Goal: Information Seeking & Learning: Learn about a topic

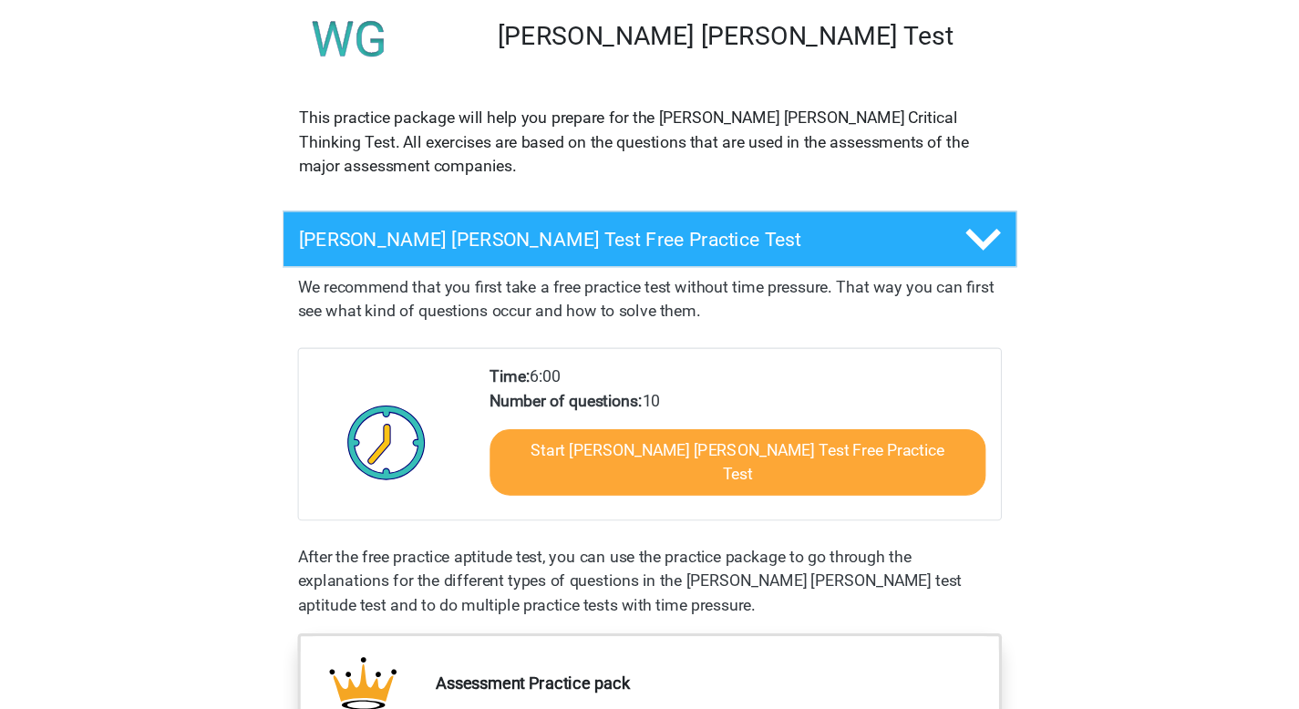
scroll to position [133, 0]
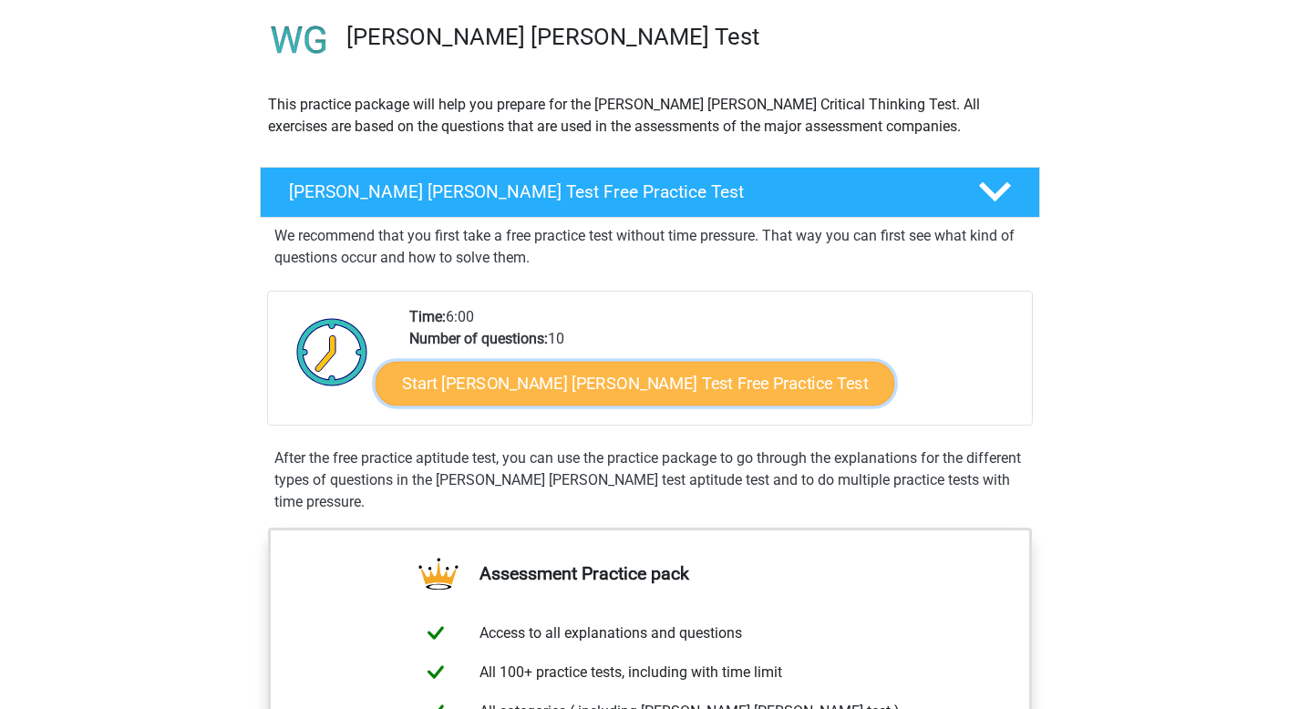
click at [520, 380] on link "Start Watson Glaser Test Free Practice Test" at bounding box center [634, 384] width 519 height 44
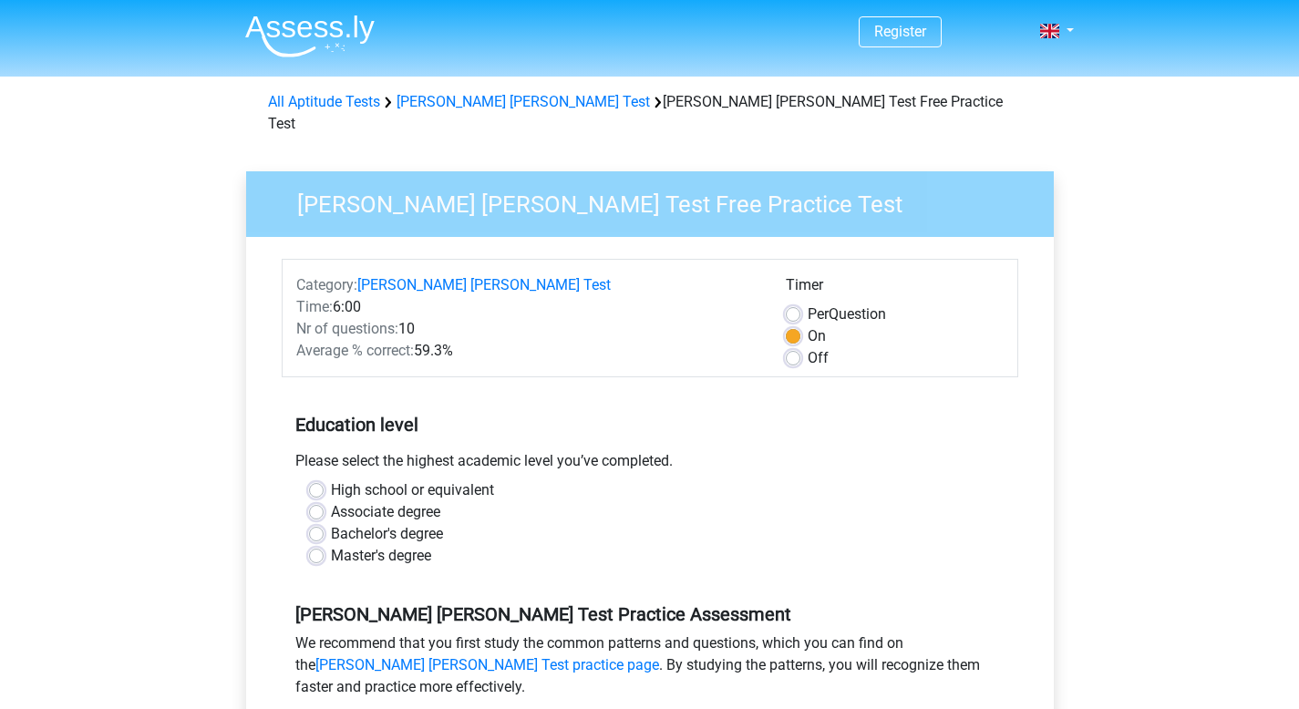
click at [331, 545] on label "Master's degree" at bounding box center [381, 556] width 100 height 22
click at [313, 545] on input "Master's degree" at bounding box center [316, 554] width 15 height 18
radio input "true"
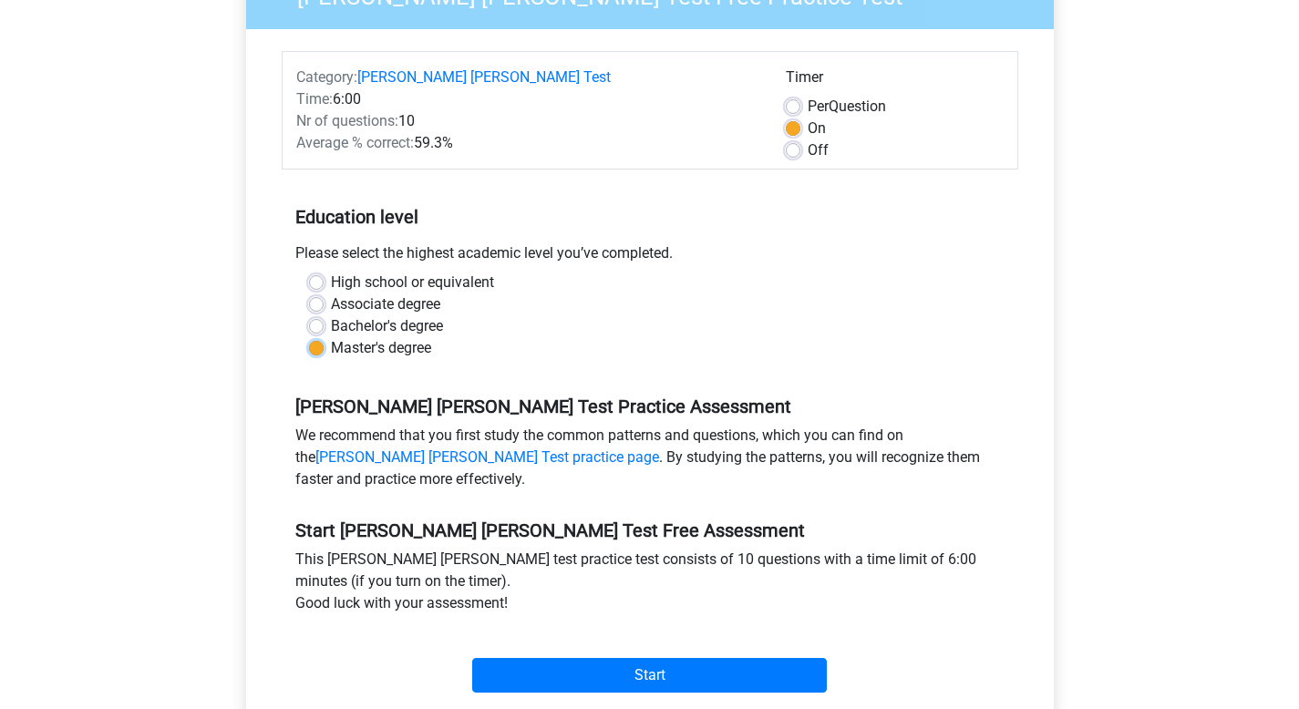
scroll to position [252, 0]
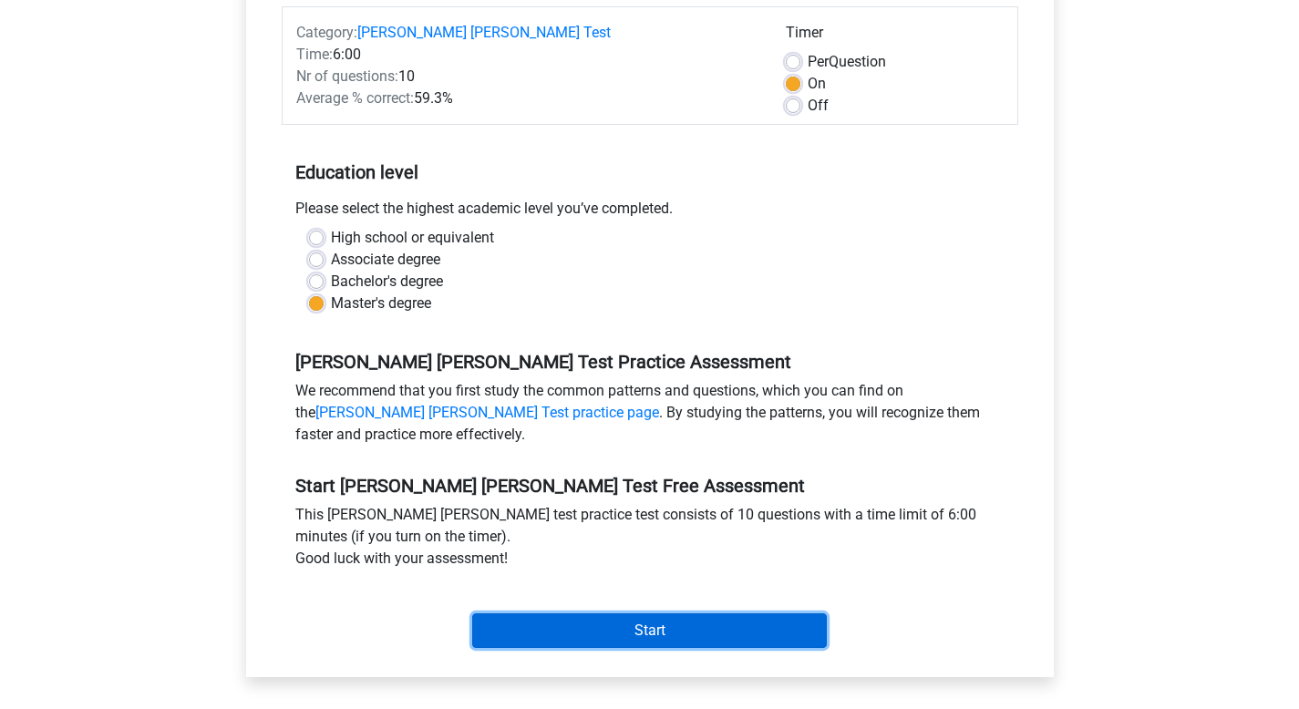
click at [577, 613] on input "Start" at bounding box center [649, 630] width 354 height 35
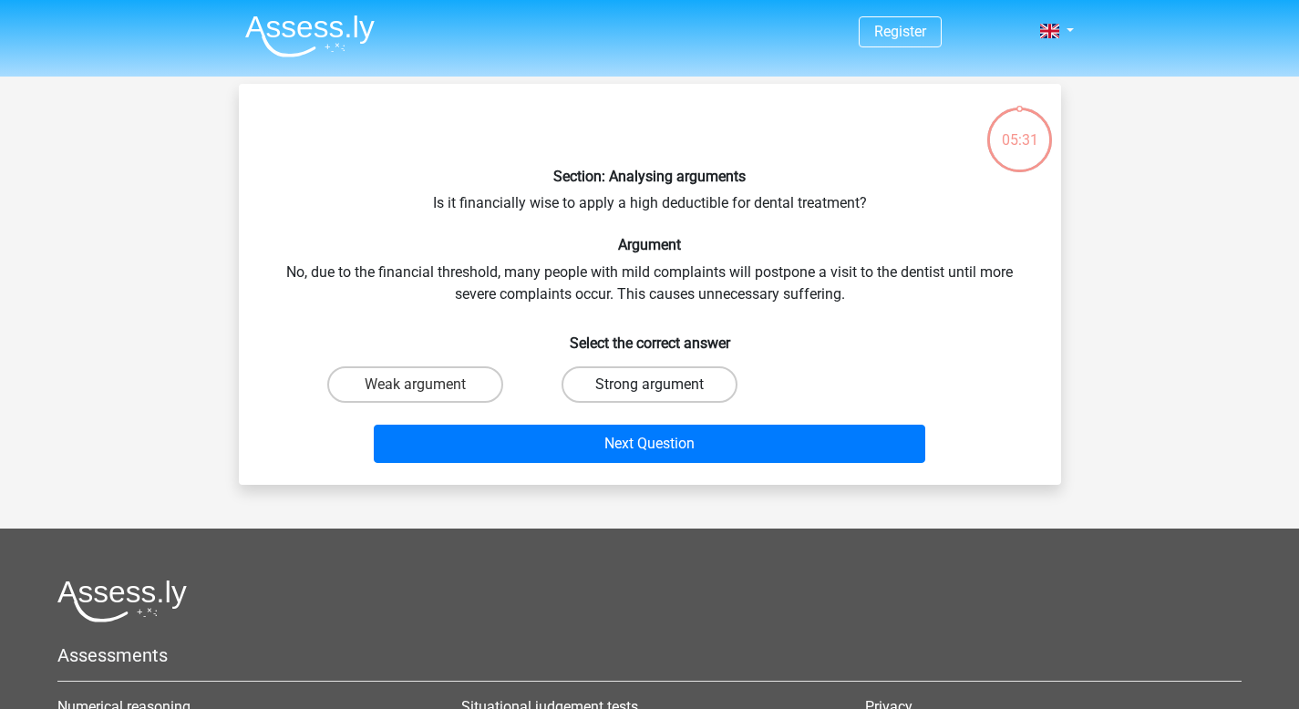
click at [647, 383] on label "Strong argument" at bounding box center [649, 384] width 176 height 36
click at [649, 385] on input "Strong argument" at bounding box center [655, 391] width 12 height 12
radio input "true"
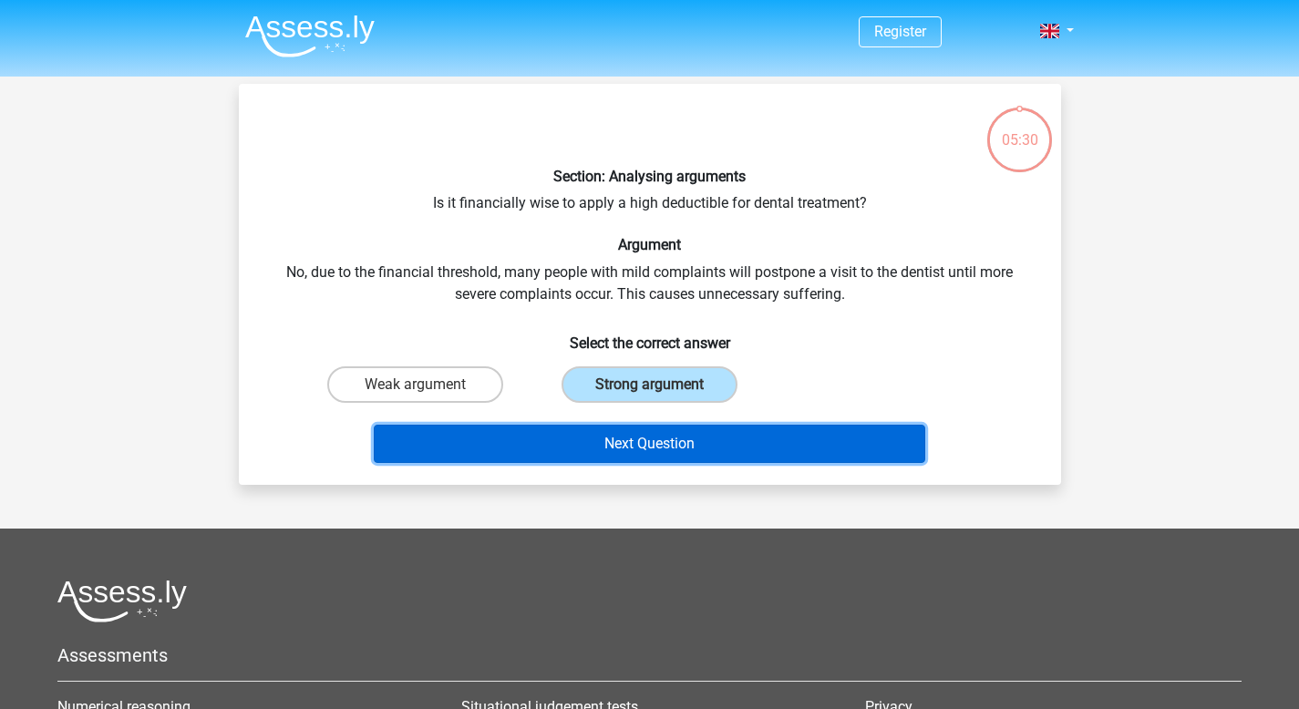
click at [662, 456] on button "Next Question" at bounding box center [649, 444] width 551 height 38
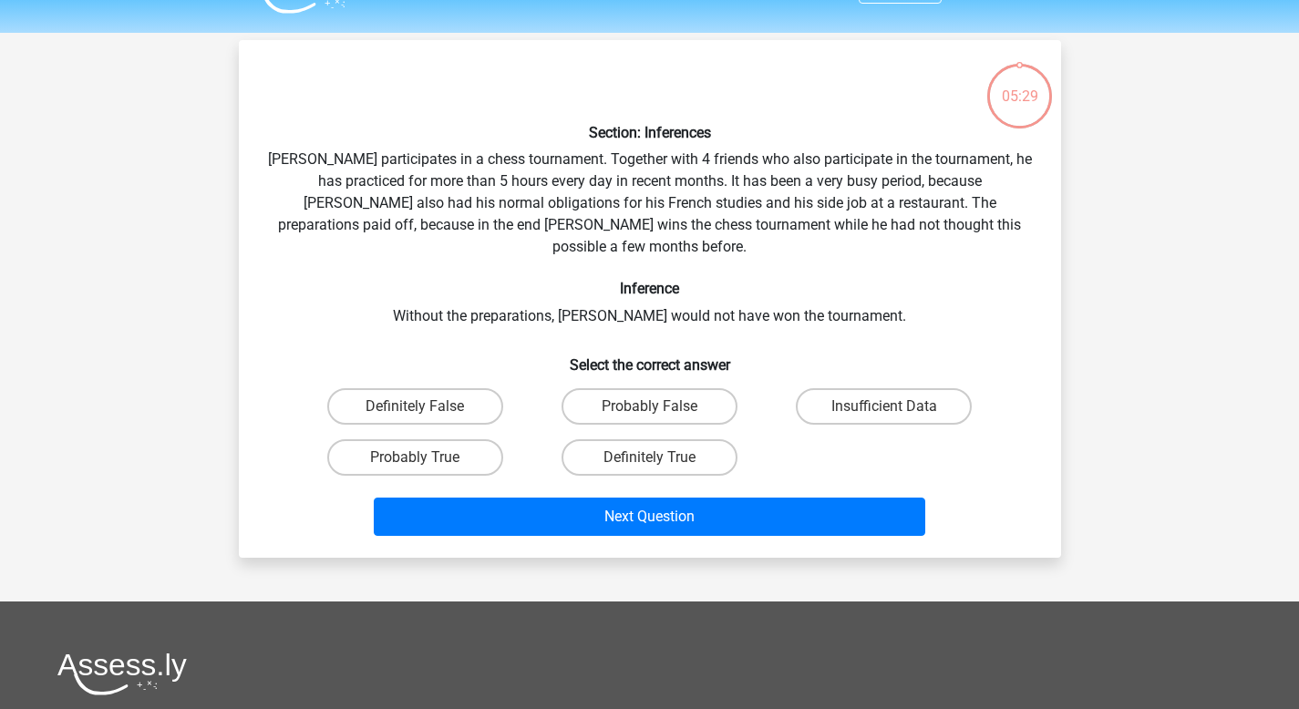
scroll to position [84, 0]
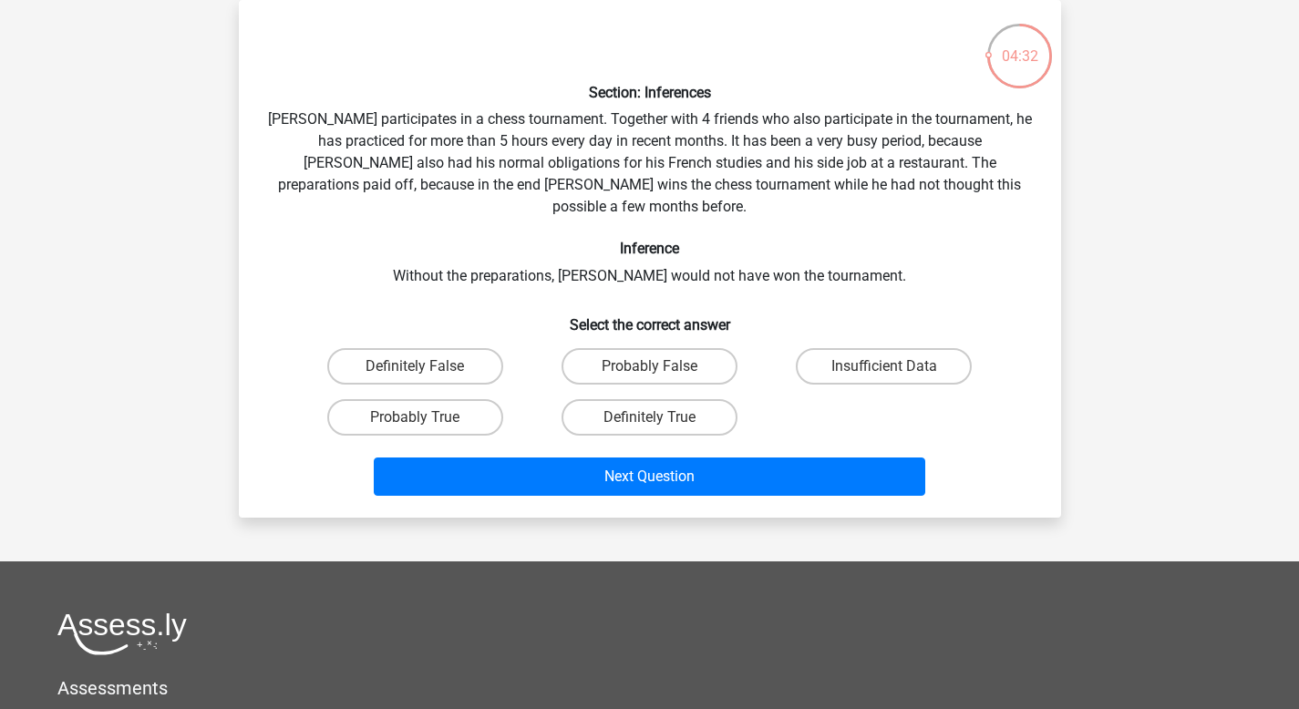
click at [651, 417] on input "Definitely True" at bounding box center [655, 423] width 12 height 12
radio input "true"
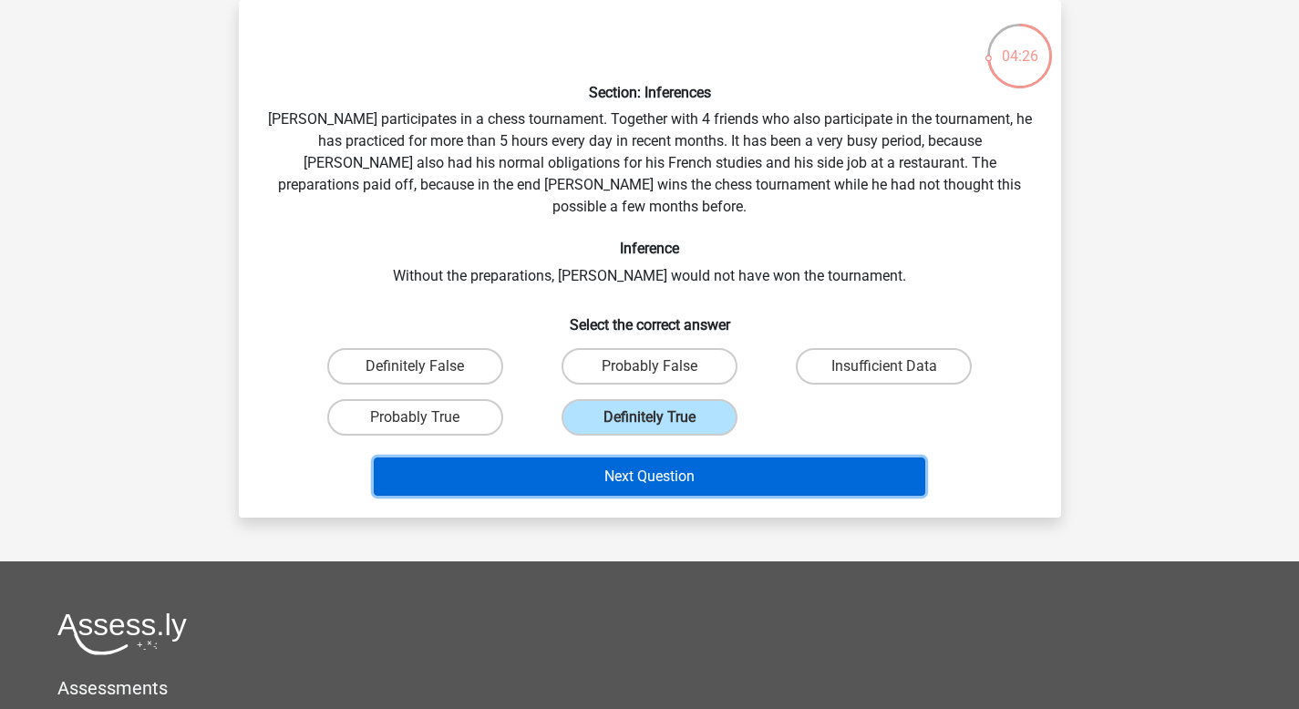
click at [673, 461] on button "Next Question" at bounding box center [649, 476] width 551 height 38
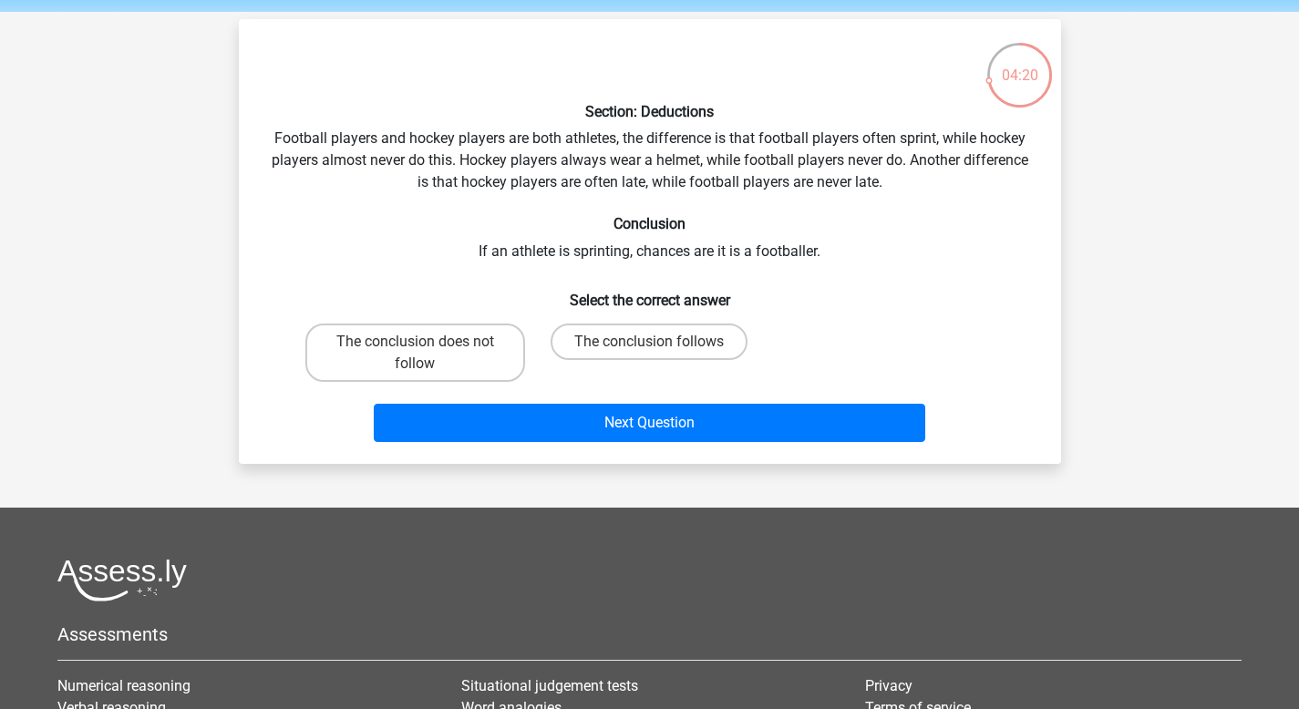
scroll to position [0, 0]
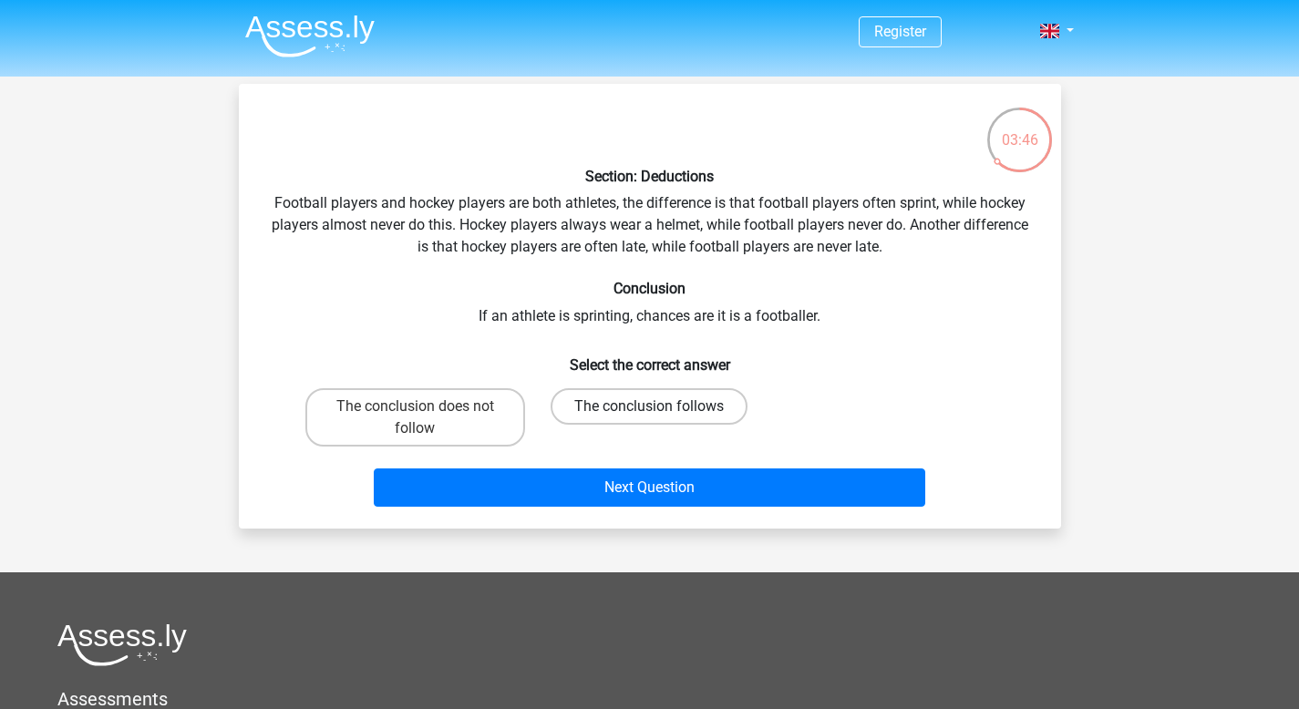
click at [683, 400] on label "The conclusion follows" at bounding box center [648, 406] width 197 height 36
click at [661, 406] on input "The conclusion follows" at bounding box center [655, 412] width 12 height 12
radio input "true"
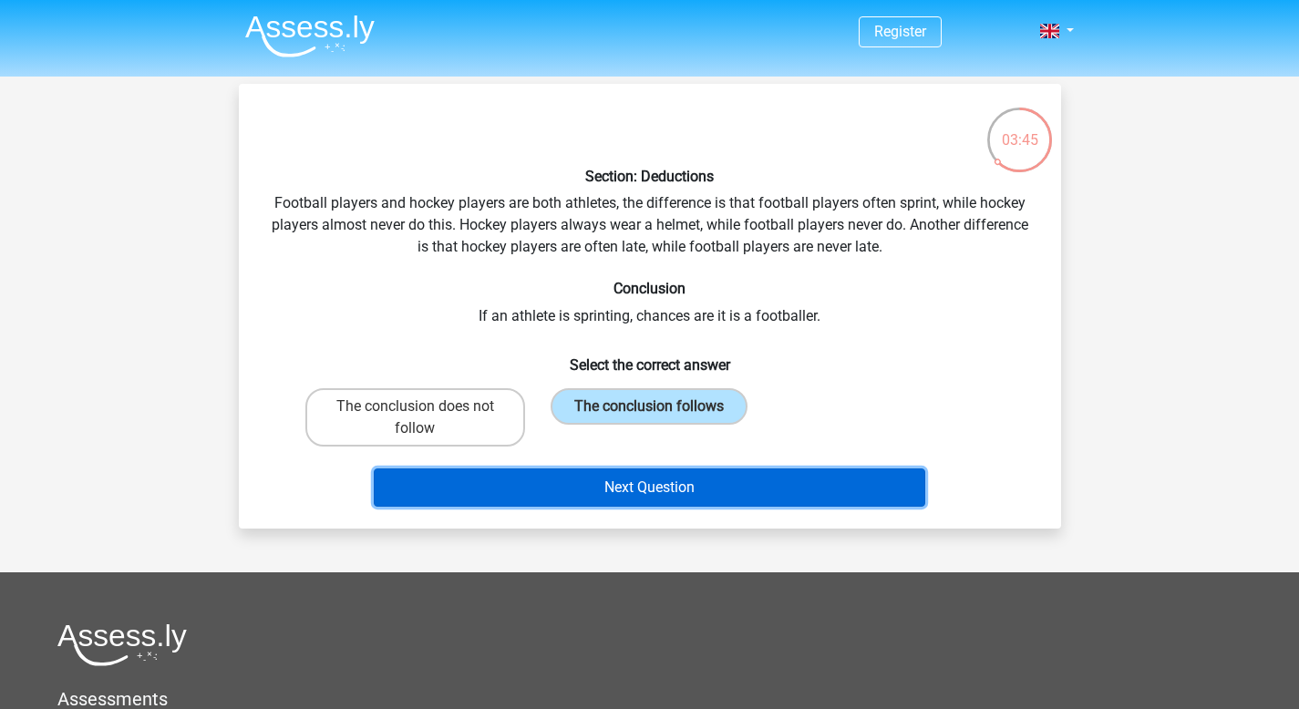
click at [704, 494] on button "Next Question" at bounding box center [649, 487] width 551 height 38
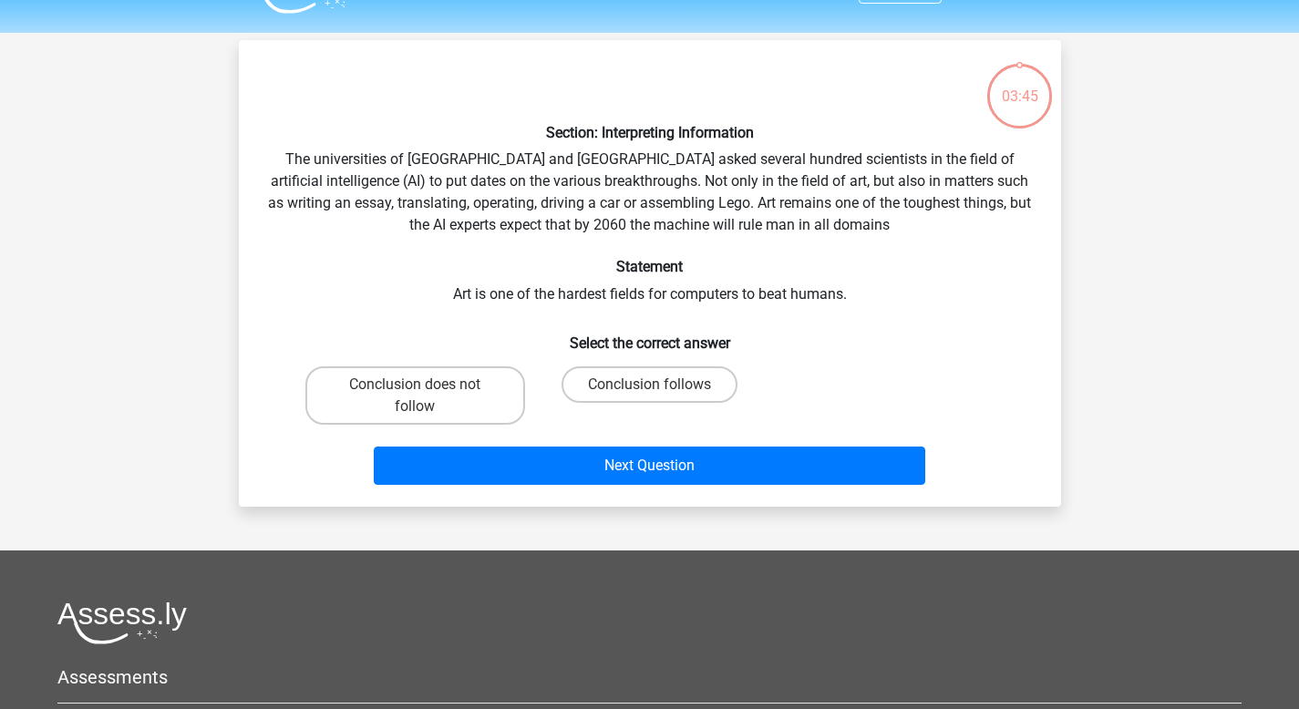
scroll to position [84, 0]
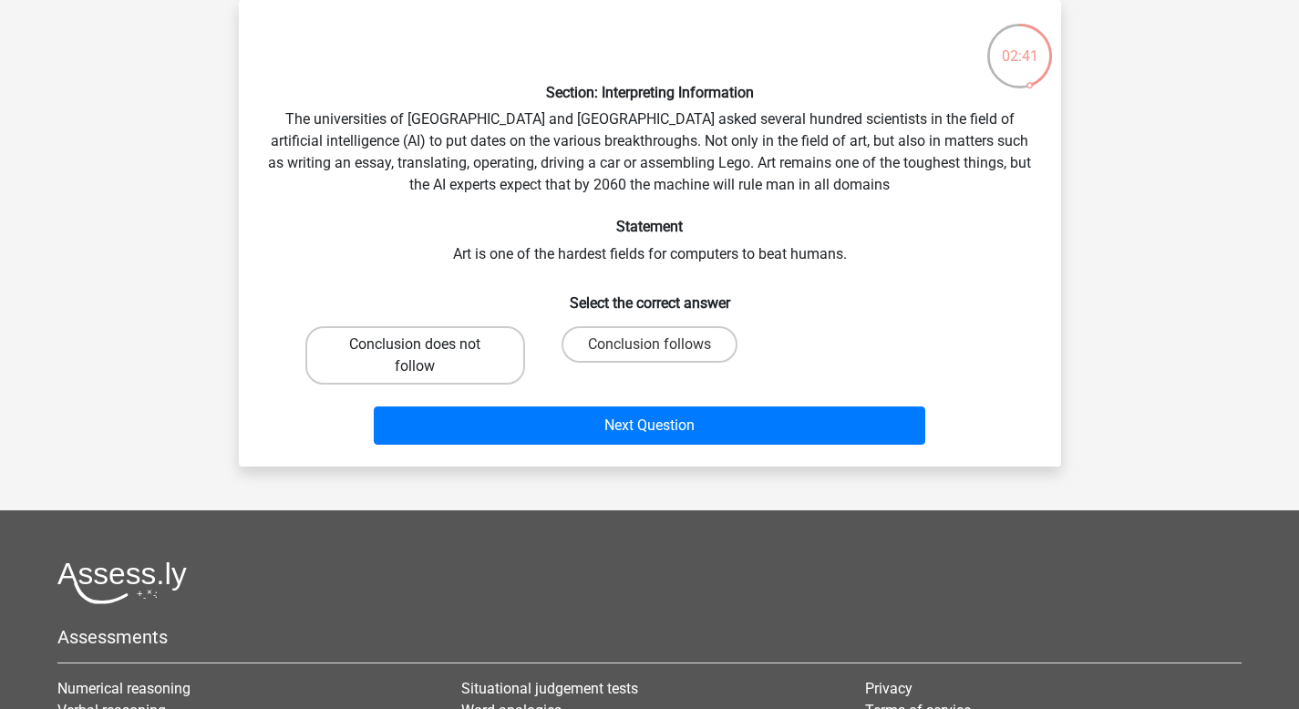
click at [455, 353] on label "Conclusion does not follow" at bounding box center [415, 355] width 220 height 58
click at [426, 353] on input "Conclusion does not follow" at bounding box center [421, 350] width 12 height 12
radio input "true"
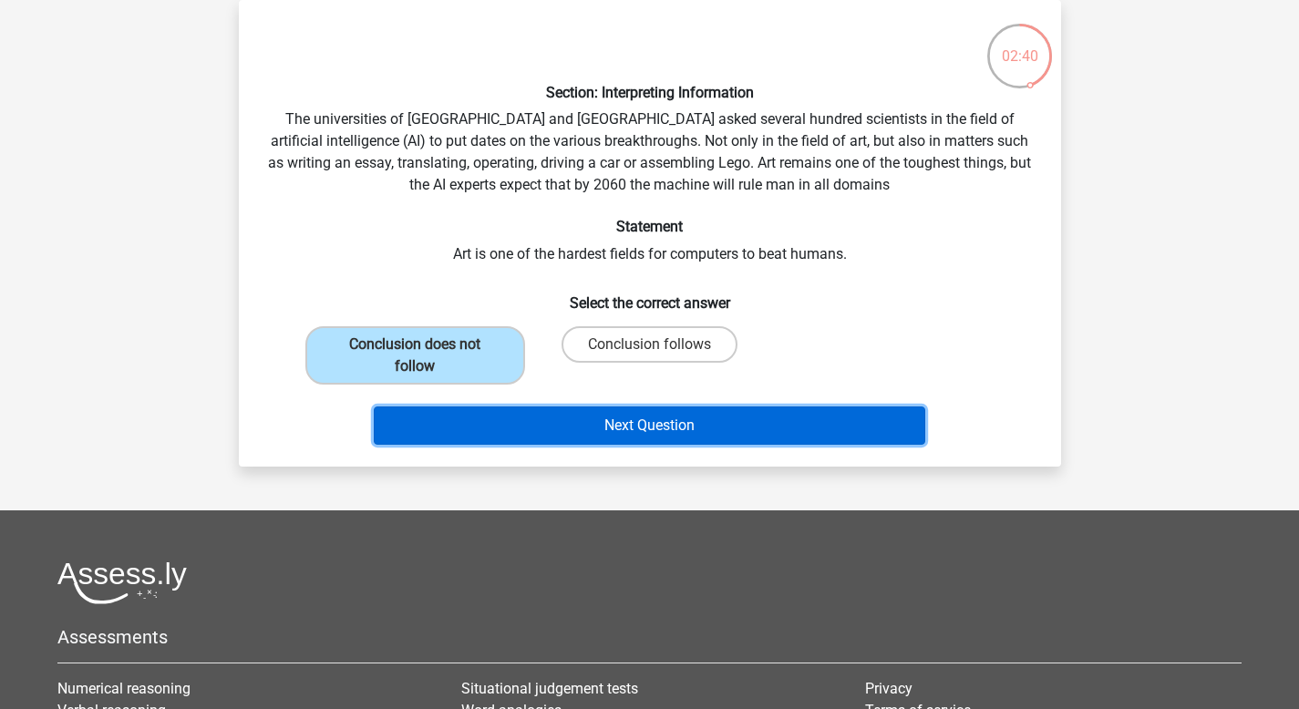
click at [653, 440] on button "Next Question" at bounding box center [649, 425] width 551 height 38
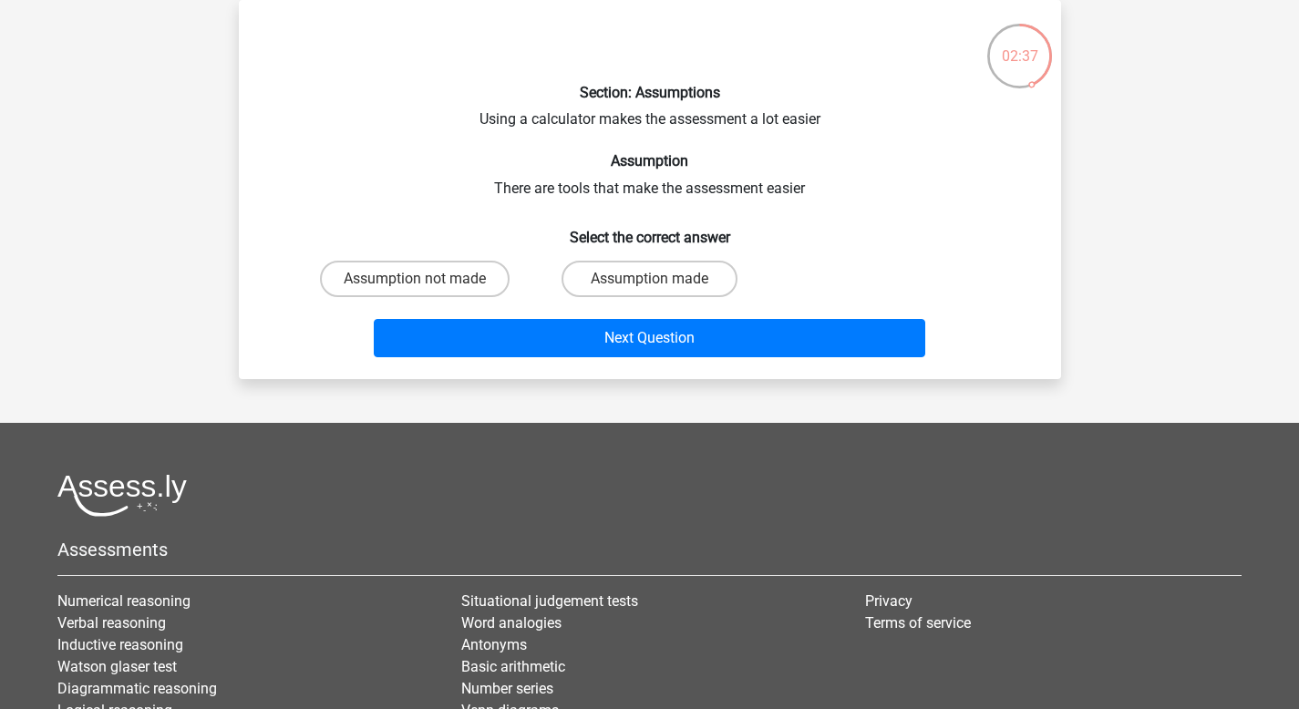
scroll to position [0, 0]
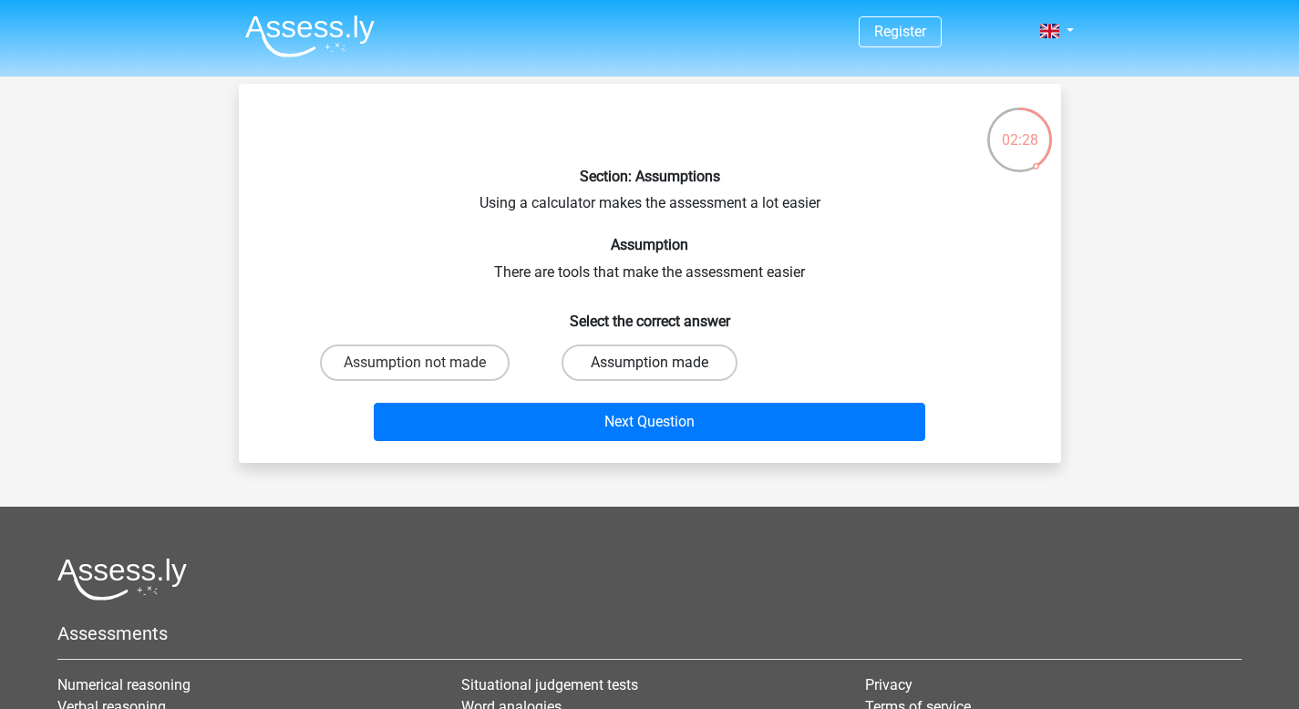
click at [637, 362] on label "Assumption made" at bounding box center [649, 362] width 176 height 36
click at [649, 363] on input "Assumption made" at bounding box center [655, 369] width 12 height 12
radio input "true"
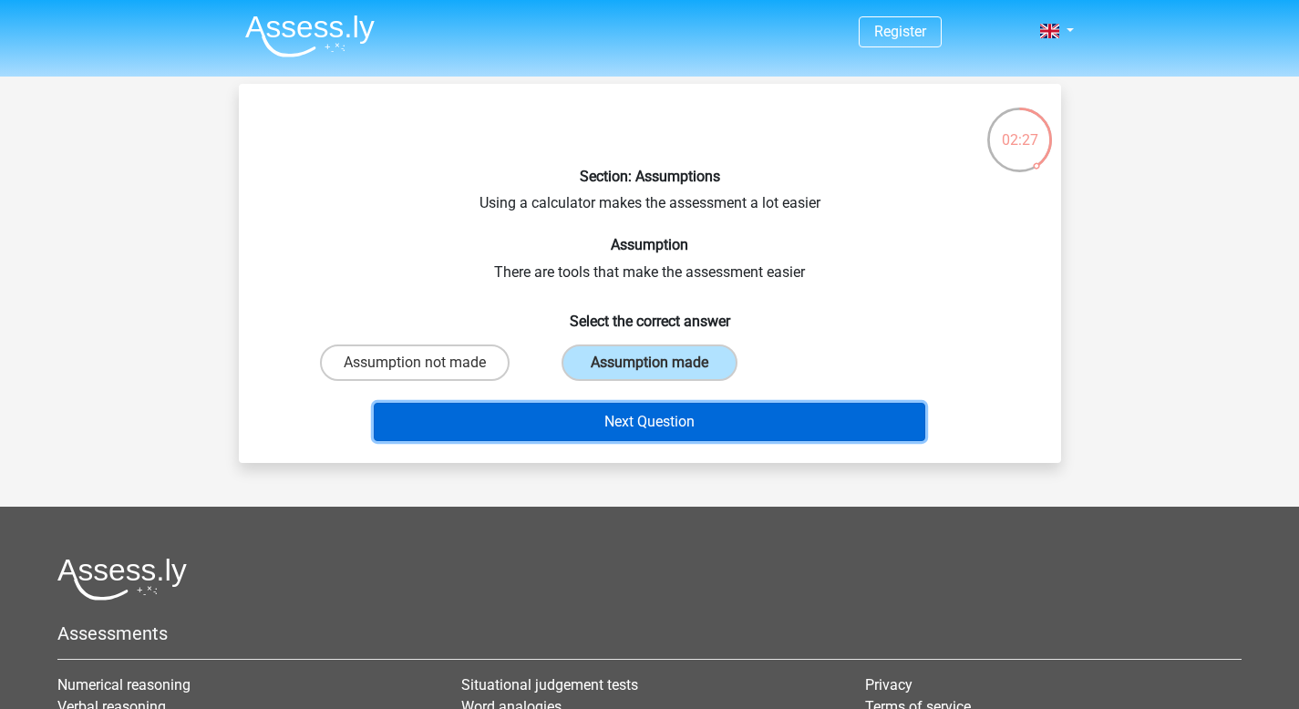
click at [649, 417] on button "Next Question" at bounding box center [649, 422] width 551 height 38
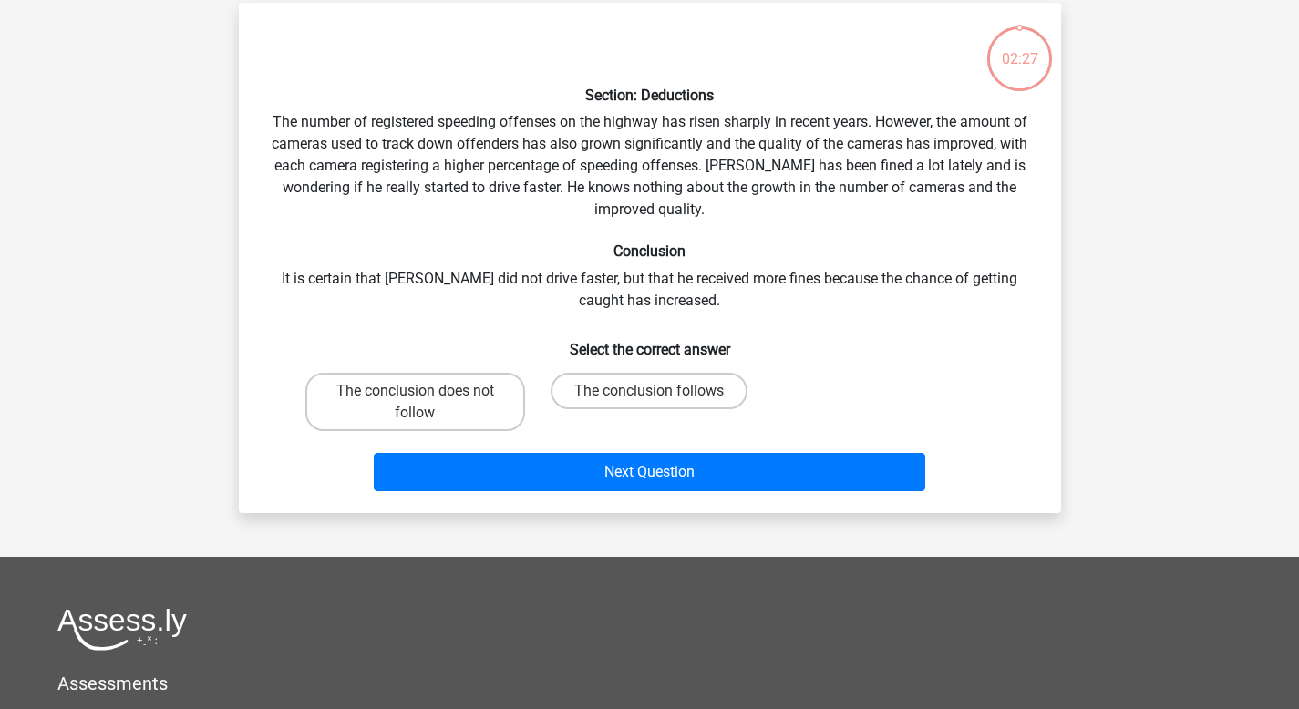
scroll to position [84, 0]
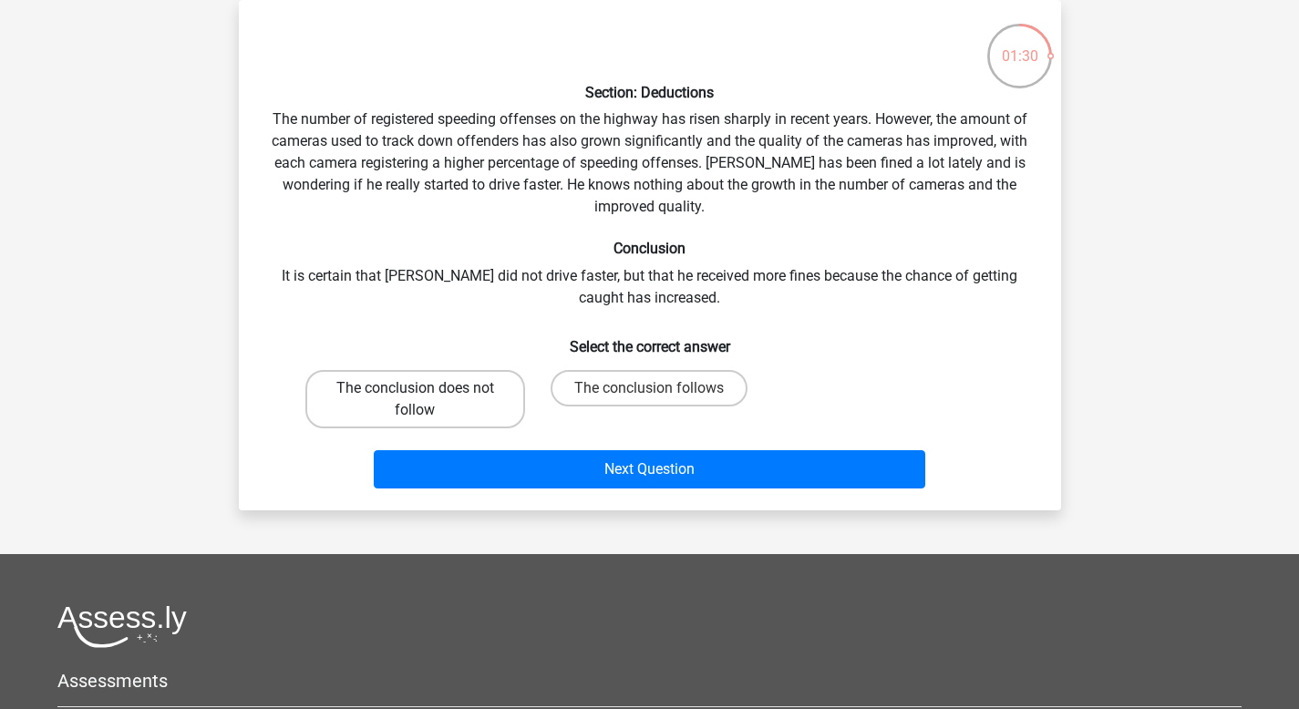
click at [455, 406] on label "The conclusion does not follow" at bounding box center [415, 399] width 220 height 58
click at [426, 400] on input "The conclusion does not follow" at bounding box center [421, 394] width 12 height 12
radio input "true"
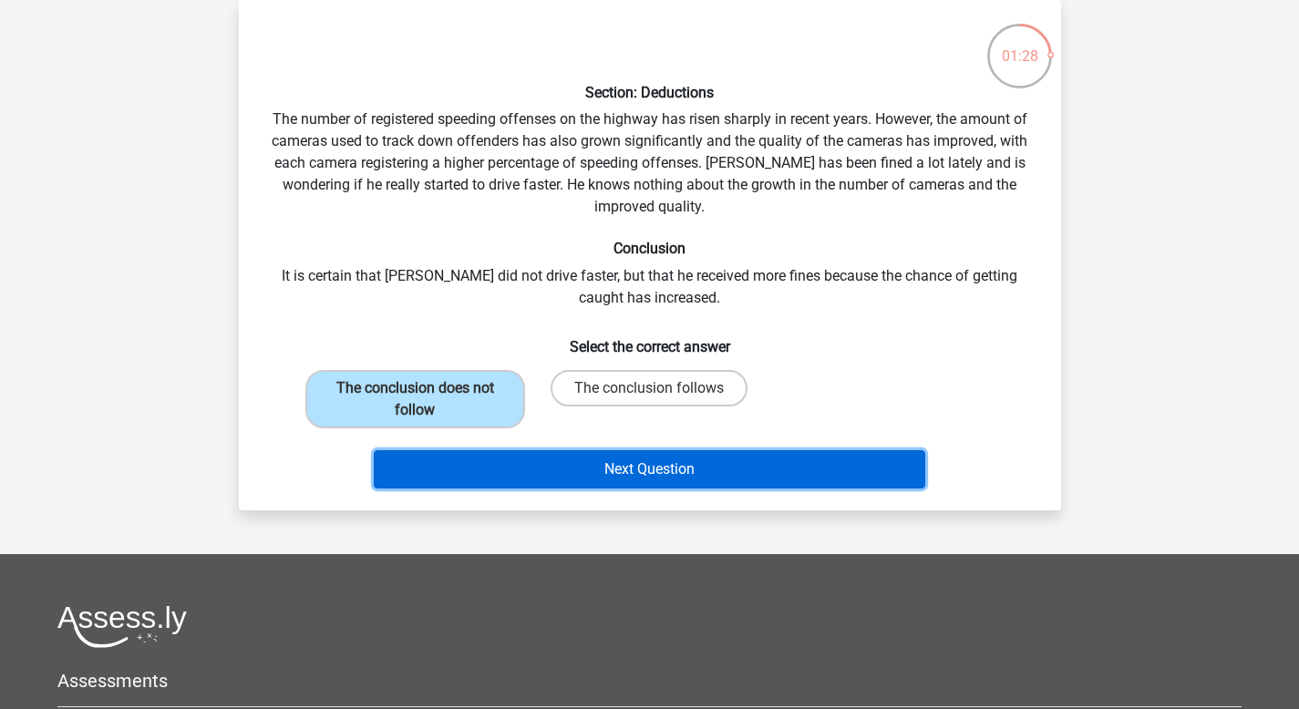
click at [615, 476] on button "Next Question" at bounding box center [649, 469] width 551 height 38
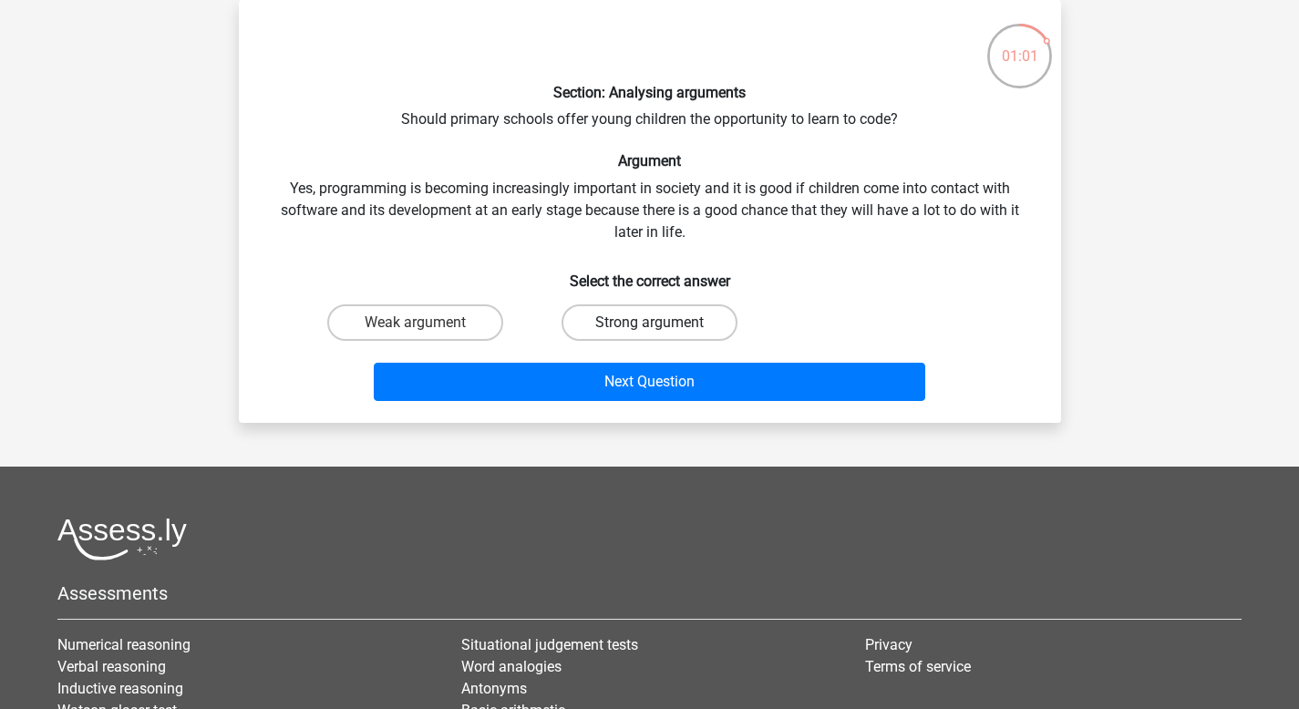
click at [697, 320] on label "Strong argument" at bounding box center [649, 322] width 176 height 36
click at [661, 323] on input "Strong argument" at bounding box center [655, 329] width 12 height 12
radio input "true"
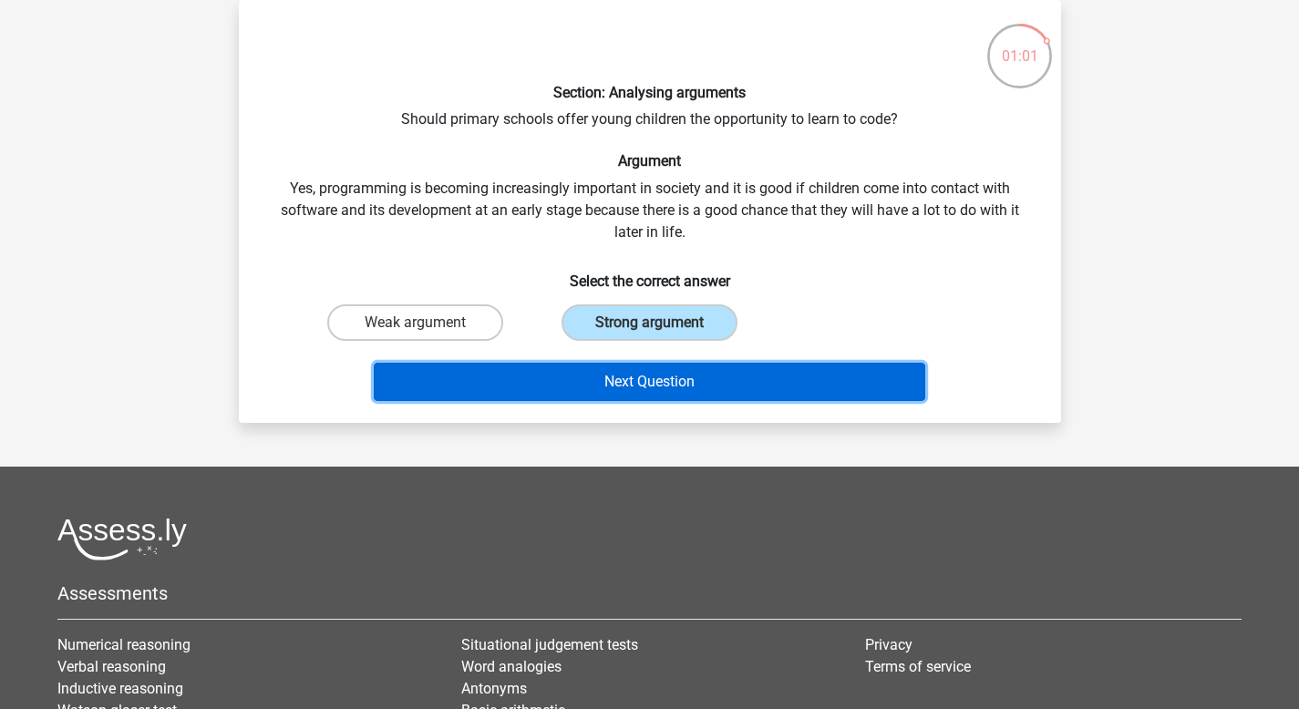
click at [685, 387] on button "Next Question" at bounding box center [649, 382] width 551 height 38
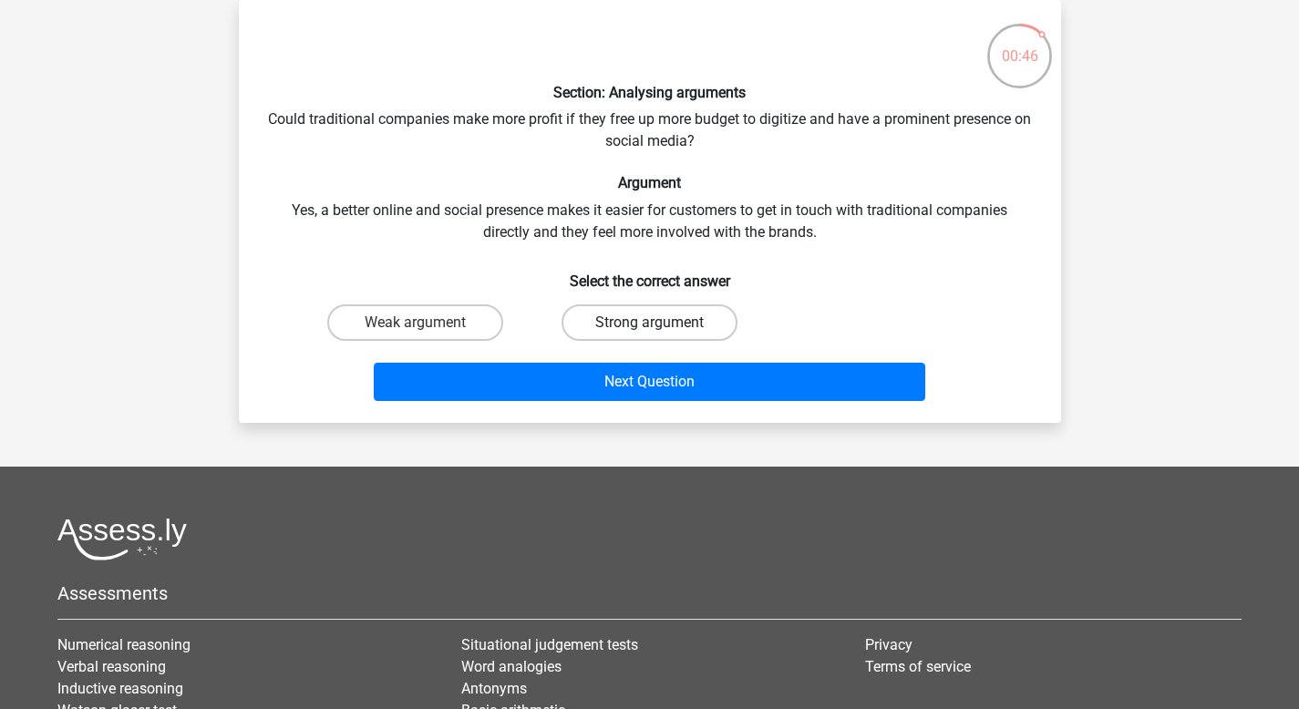
click at [596, 323] on label "Strong argument" at bounding box center [649, 322] width 176 height 36
click at [649, 323] on input "Strong argument" at bounding box center [655, 329] width 12 height 12
radio input "true"
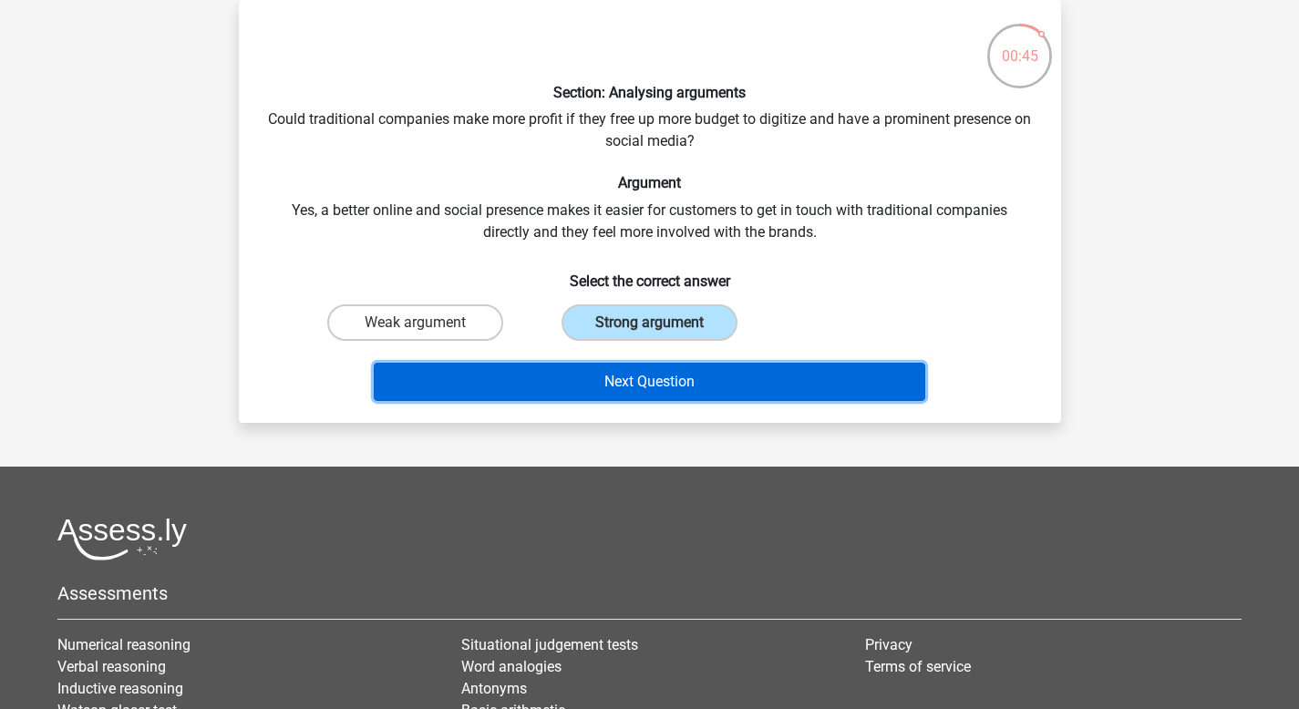
click at [608, 380] on button "Next Question" at bounding box center [649, 382] width 551 height 38
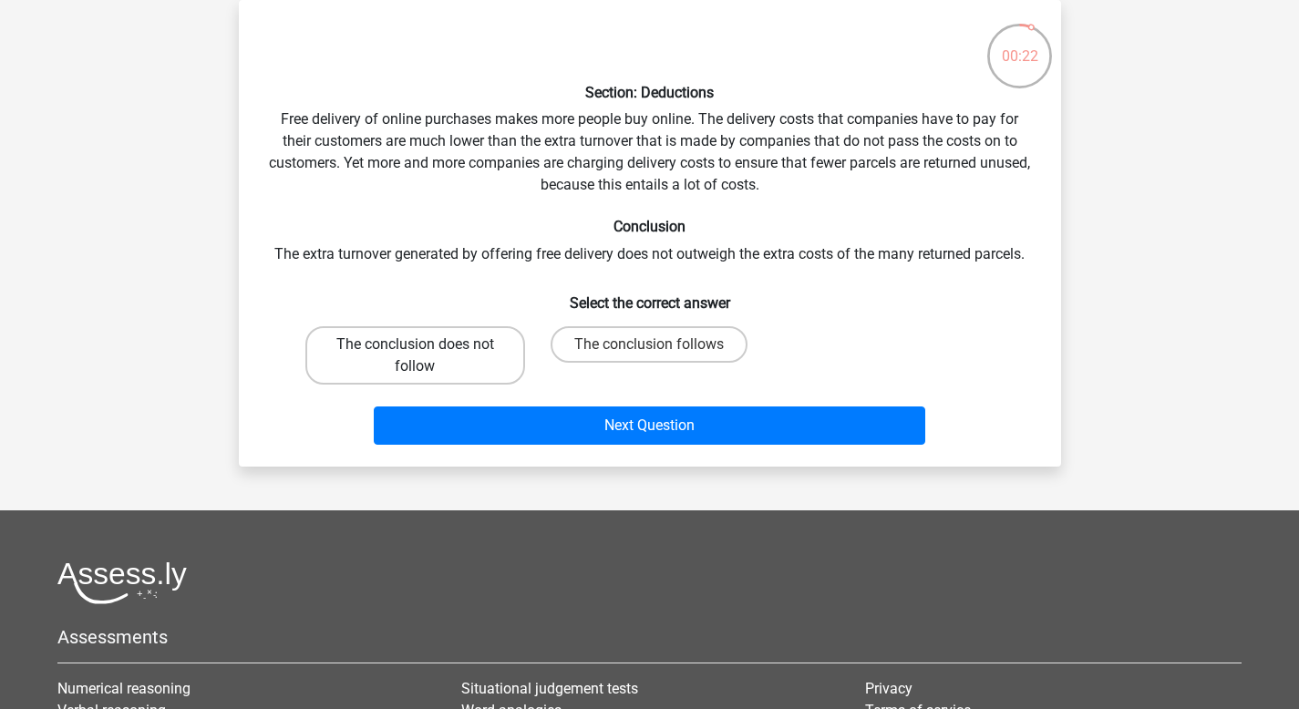
click at [449, 366] on label "The conclusion does not follow" at bounding box center [415, 355] width 220 height 58
click at [426, 356] on input "The conclusion does not follow" at bounding box center [421, 350] width 12 height 12
radio input "true"
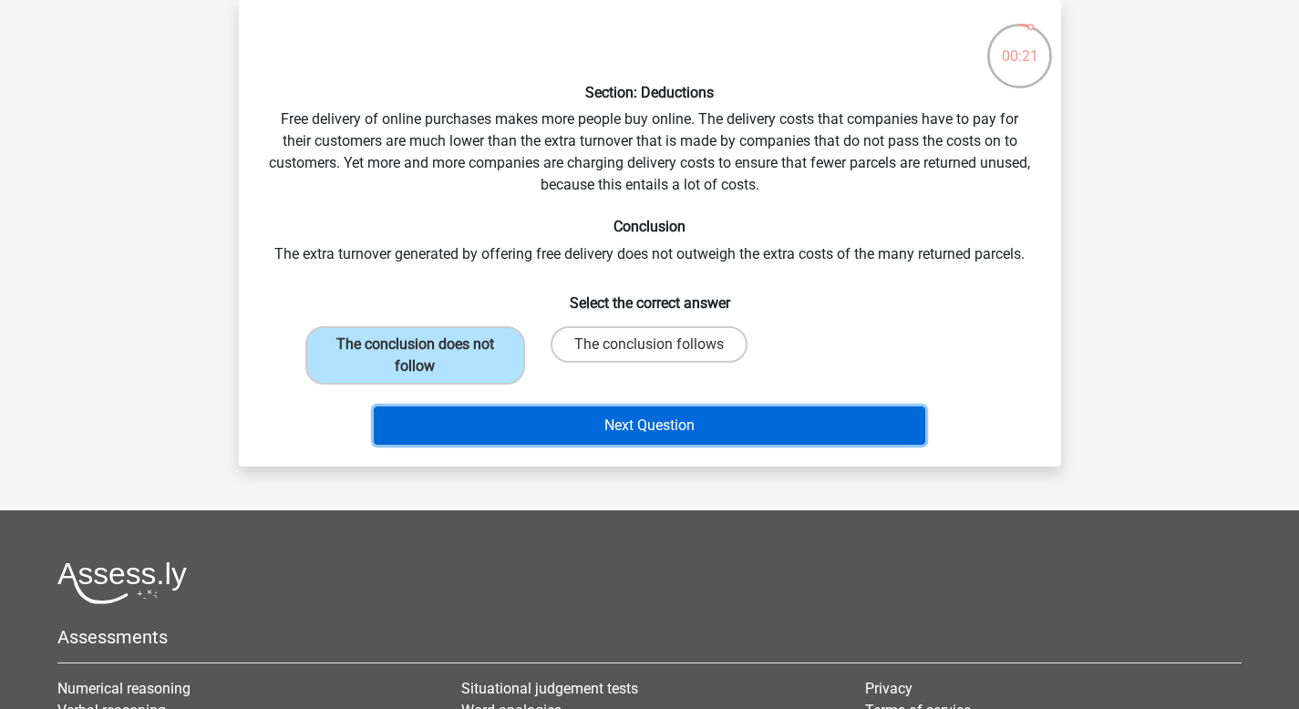
click at [538, 435] on button "Next Question" at bounding box center [649, 425] width 551 height 38
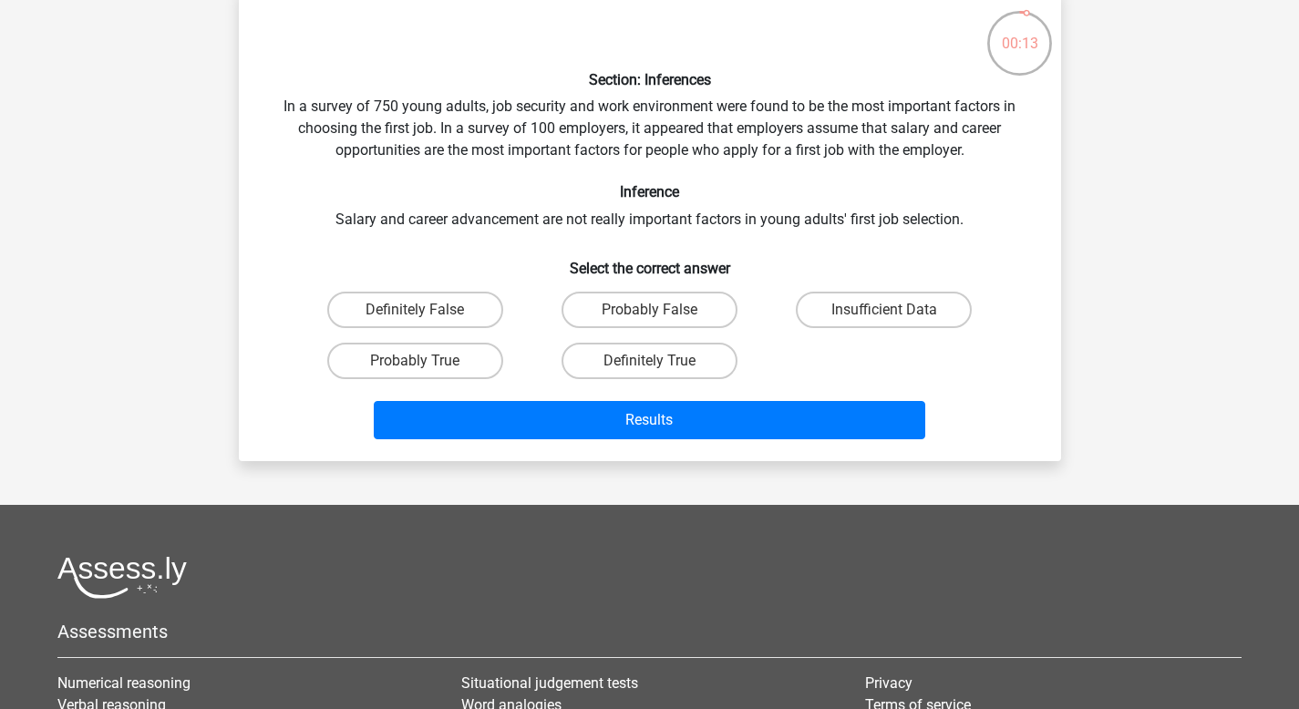
scroll to position [98, 0]
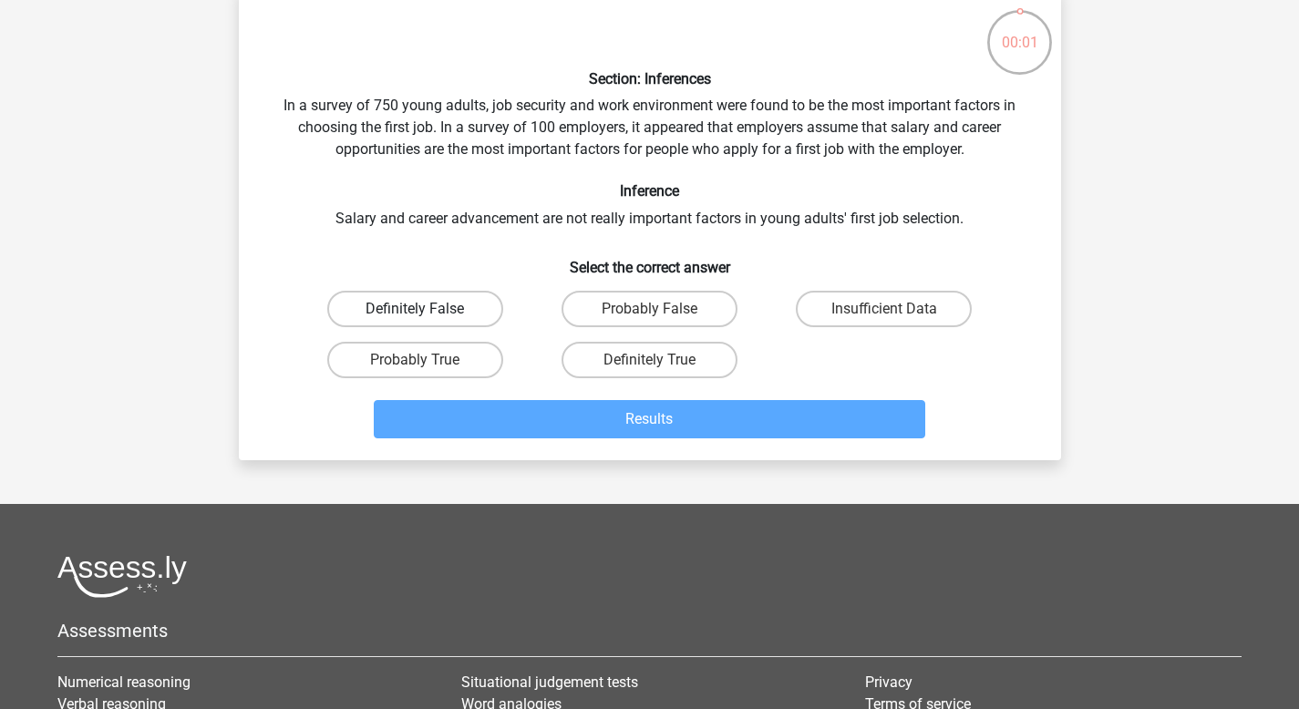
click at [457, 305] on label "Definitely False" at bounding box center [415, 309] width 176 height 36
click at [426, 309] on input "Definitely False" at bounding box center [421, 315] width 12 height 12
radio input "true"
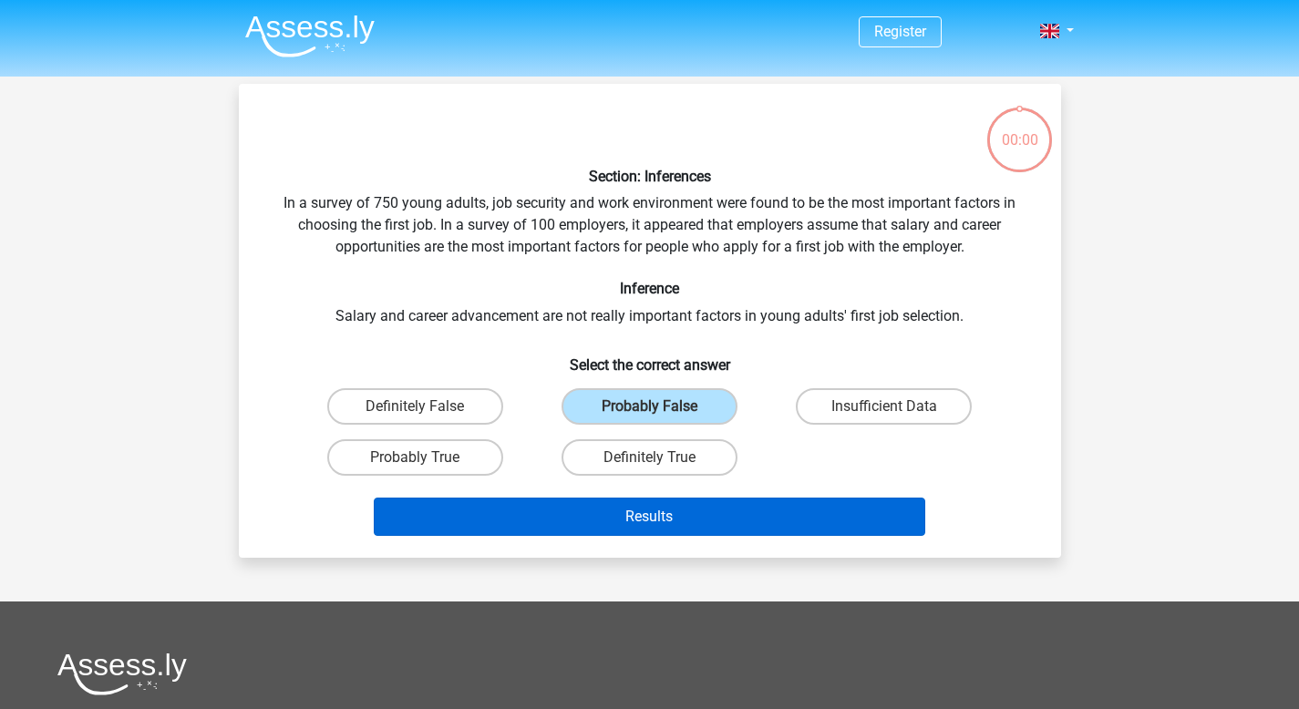
scroll to position [98, 0]
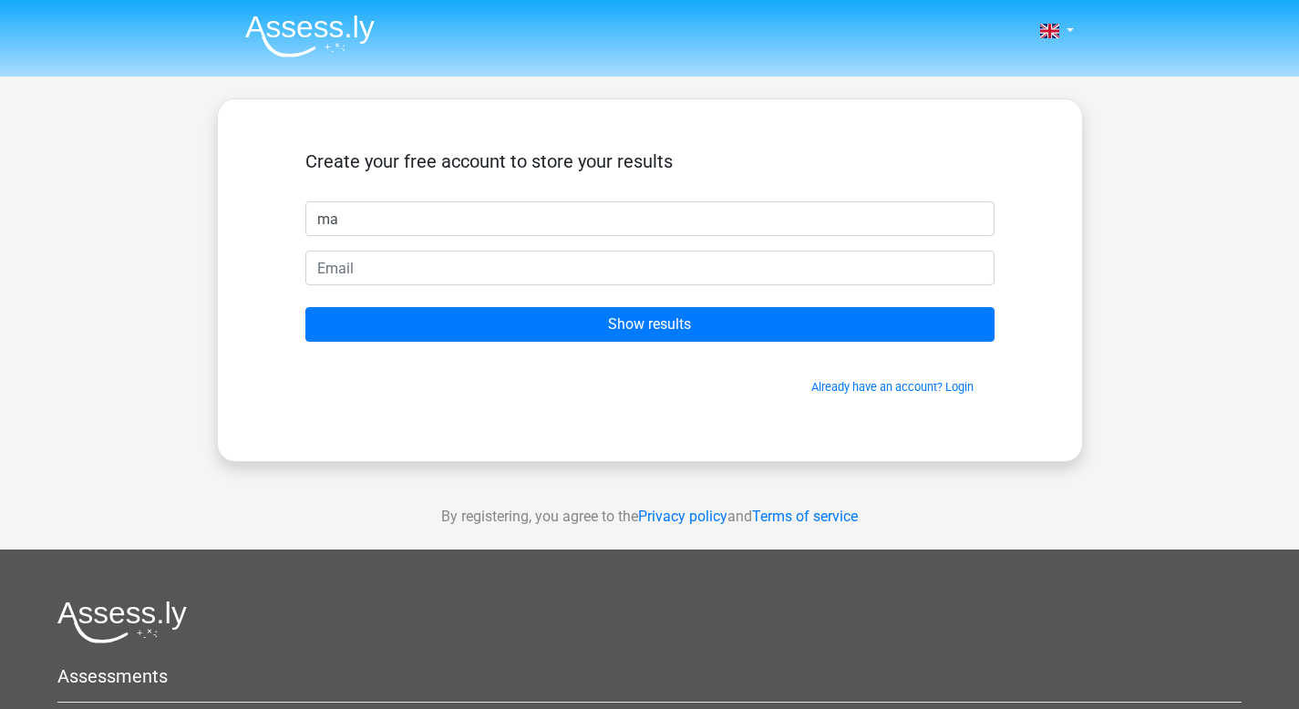
type input "m"
type input "[PERSON_NAME]"
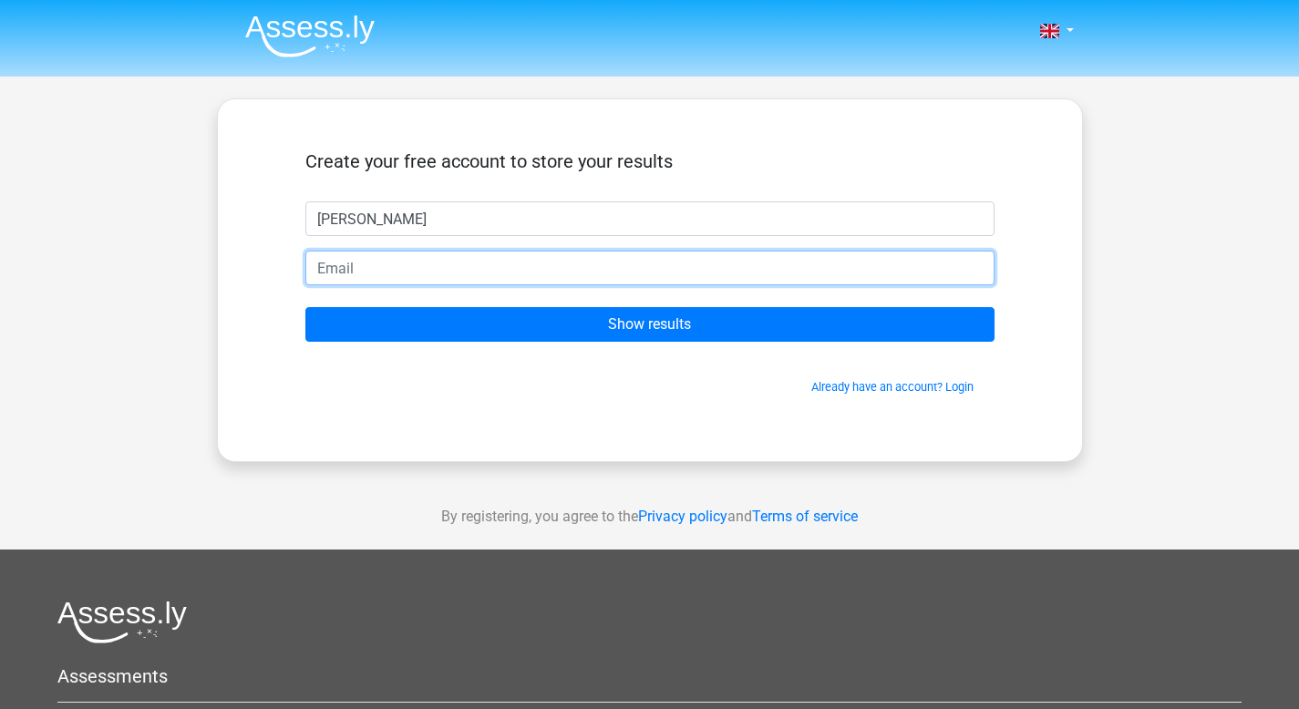
click at [623, 269] on input "email" at bounding box center [649, 268] width 689 height 35
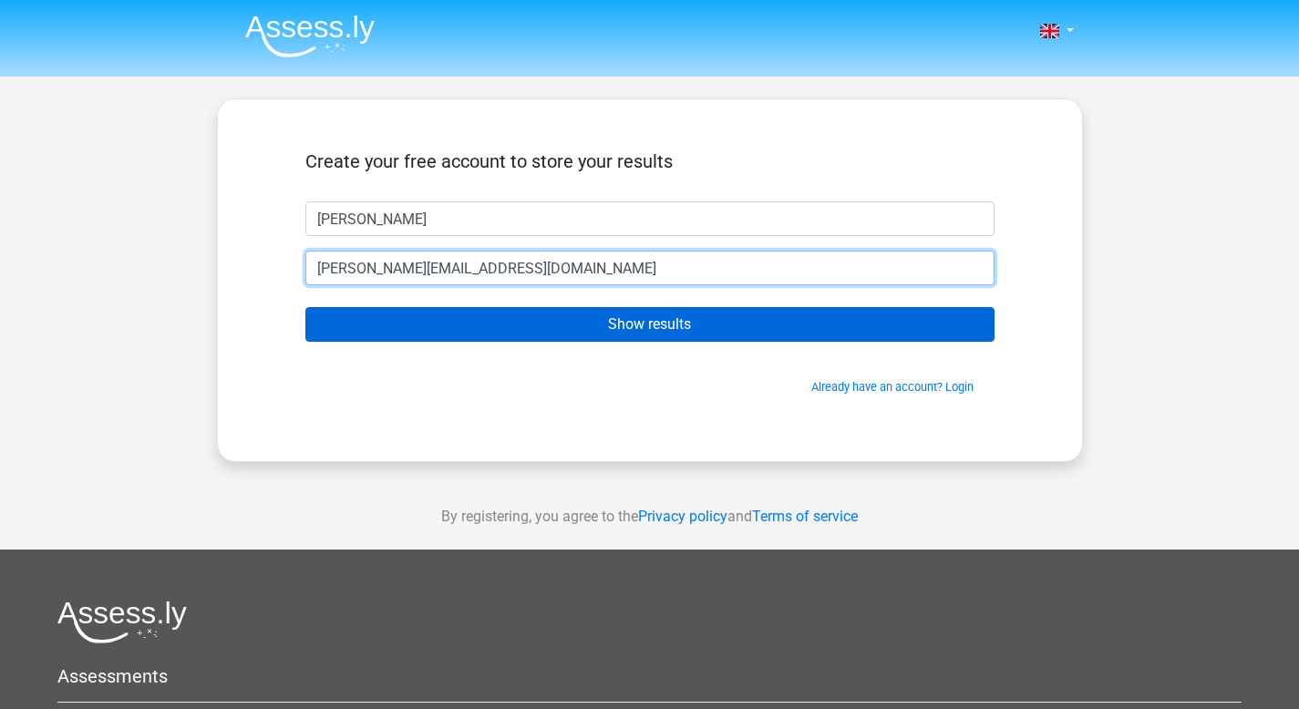
type input "patsalidou.mariliadanae20@gmail.com"
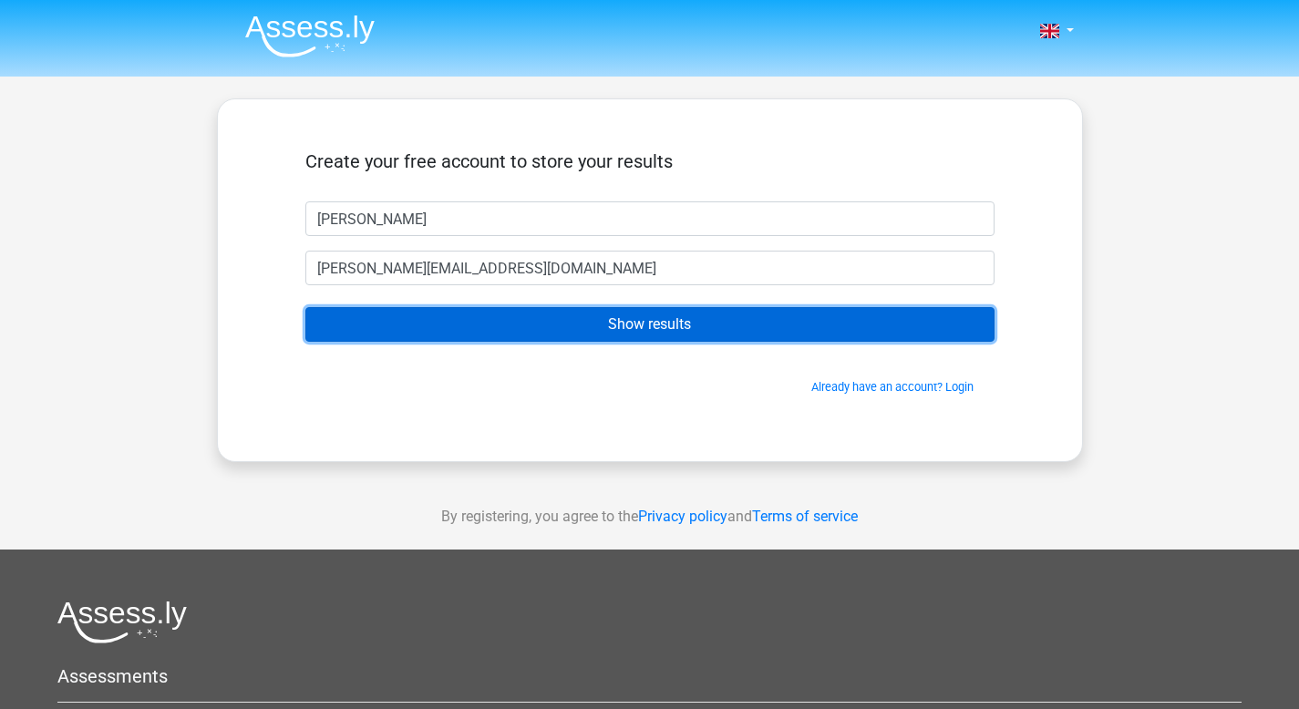
click at [561, 322] on input "Show results" at bounding box center [649, 324] width 689 height 35
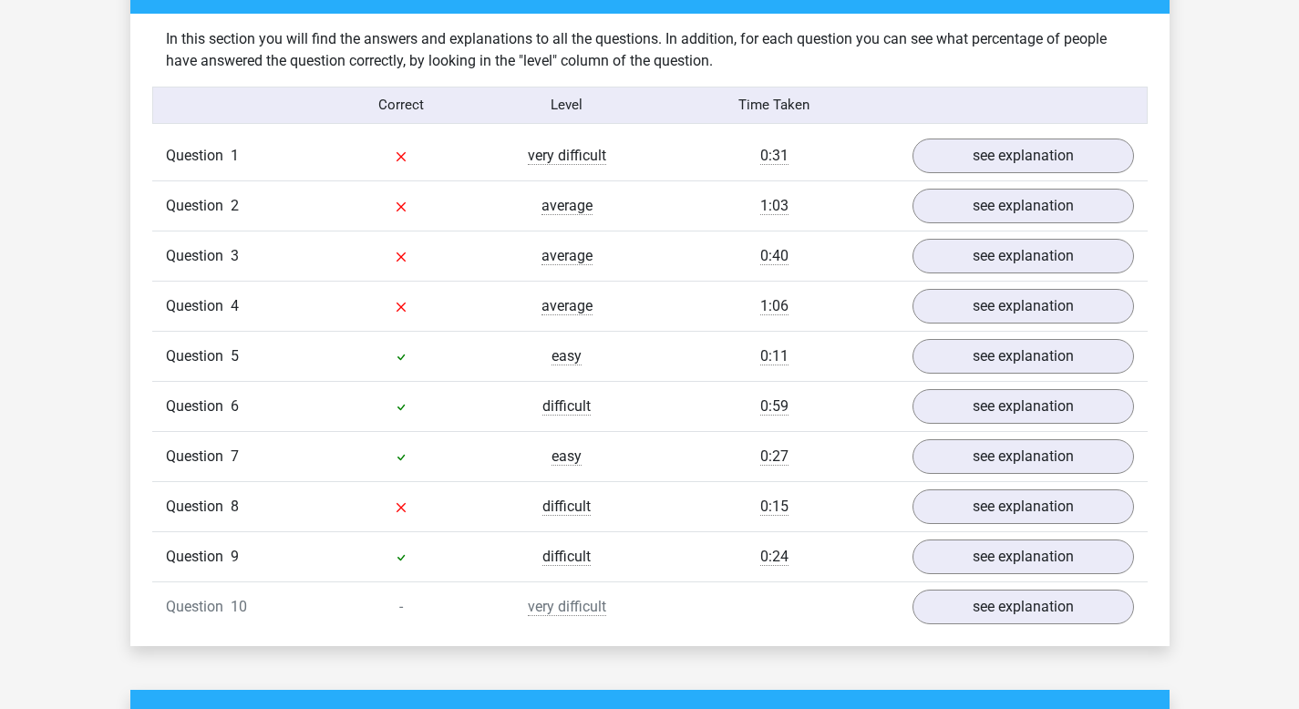
scroll to position [1404, 0]
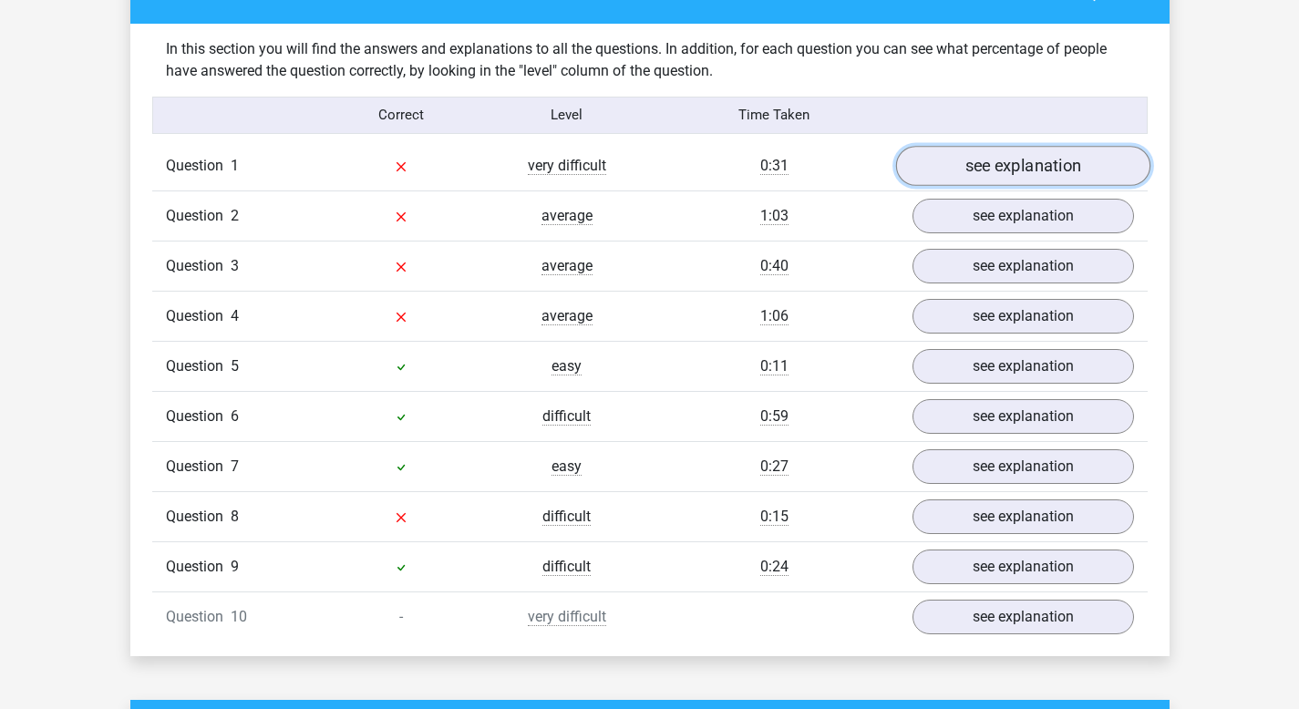
click at [1003, 151] on link "see explanation" at bounding box center [1022, 166] width 254 height 40
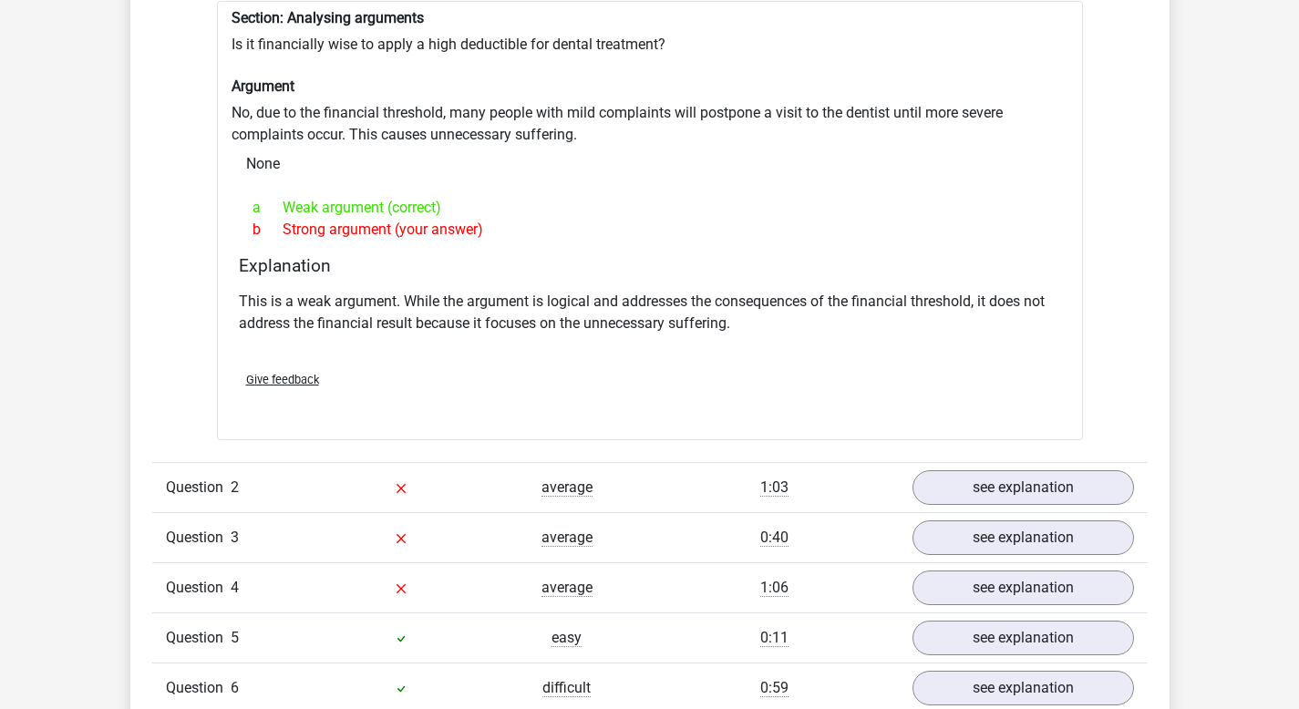
scroll to position [1698, 0]
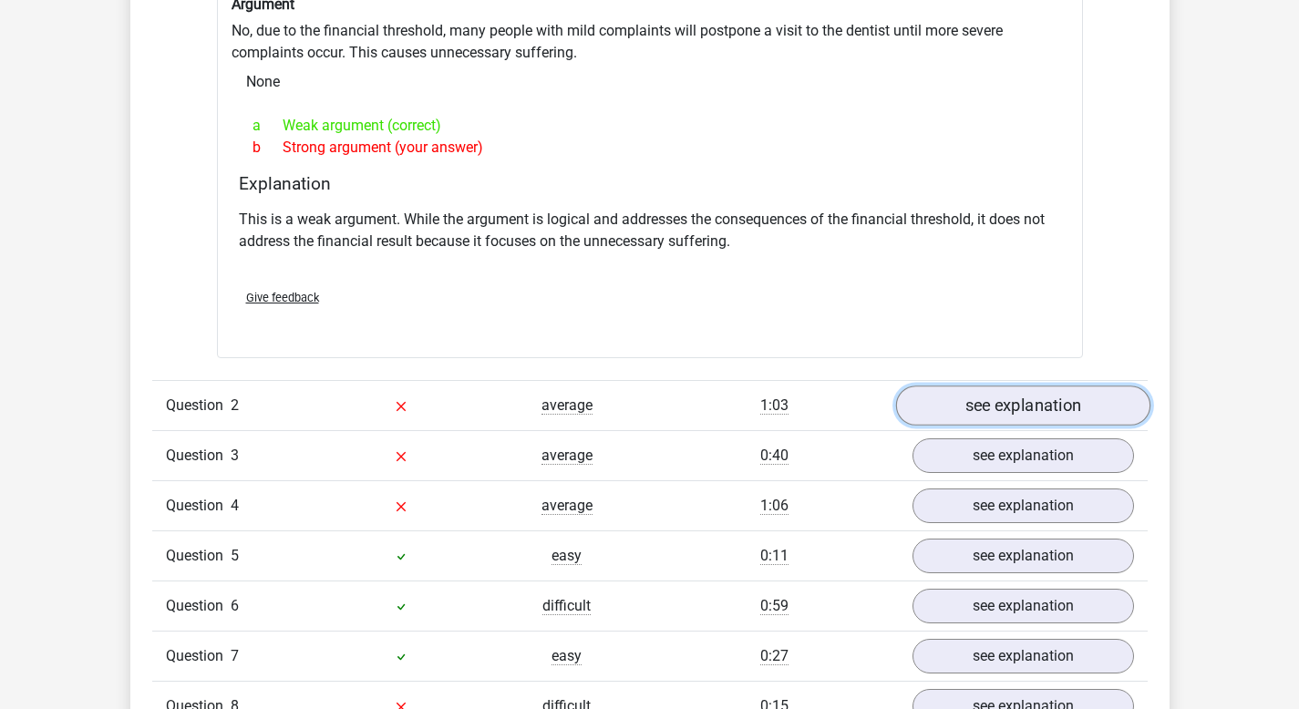
click at [1037, 406] on link "see explanation" at bounding box center [1022, 406] width 254 height 40
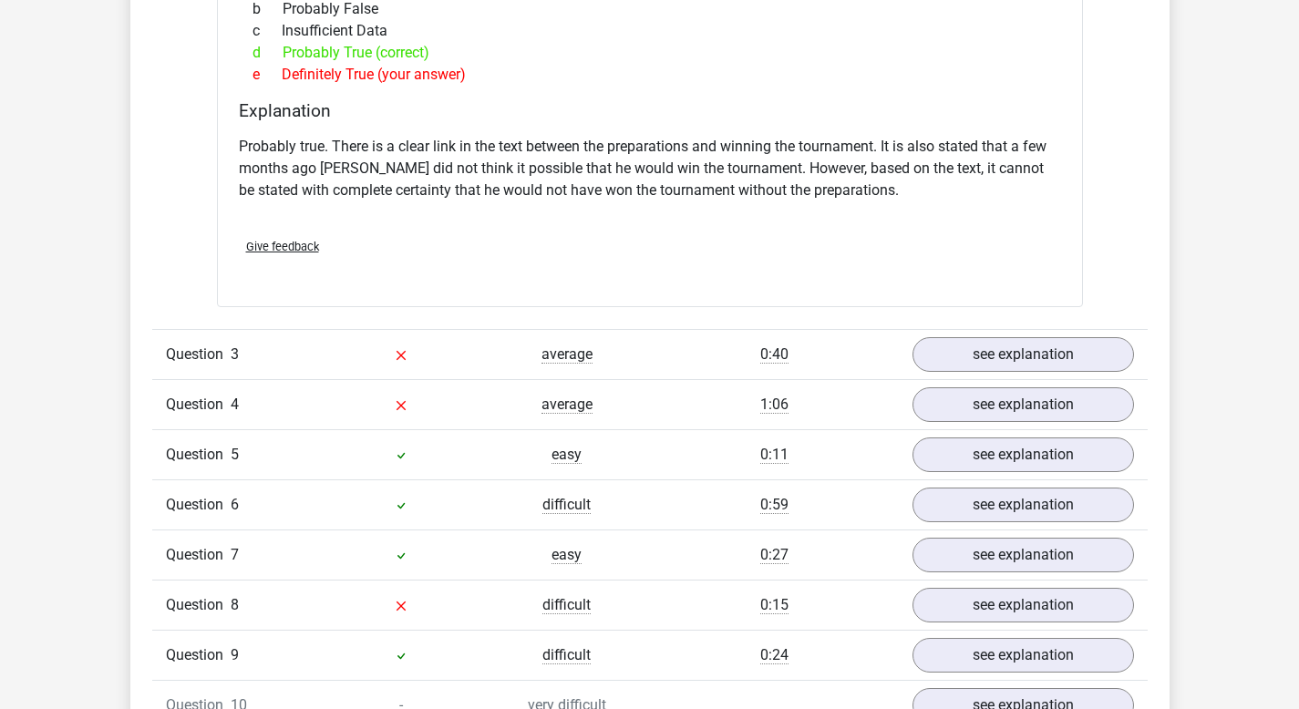
scroll to position [2398, 0]
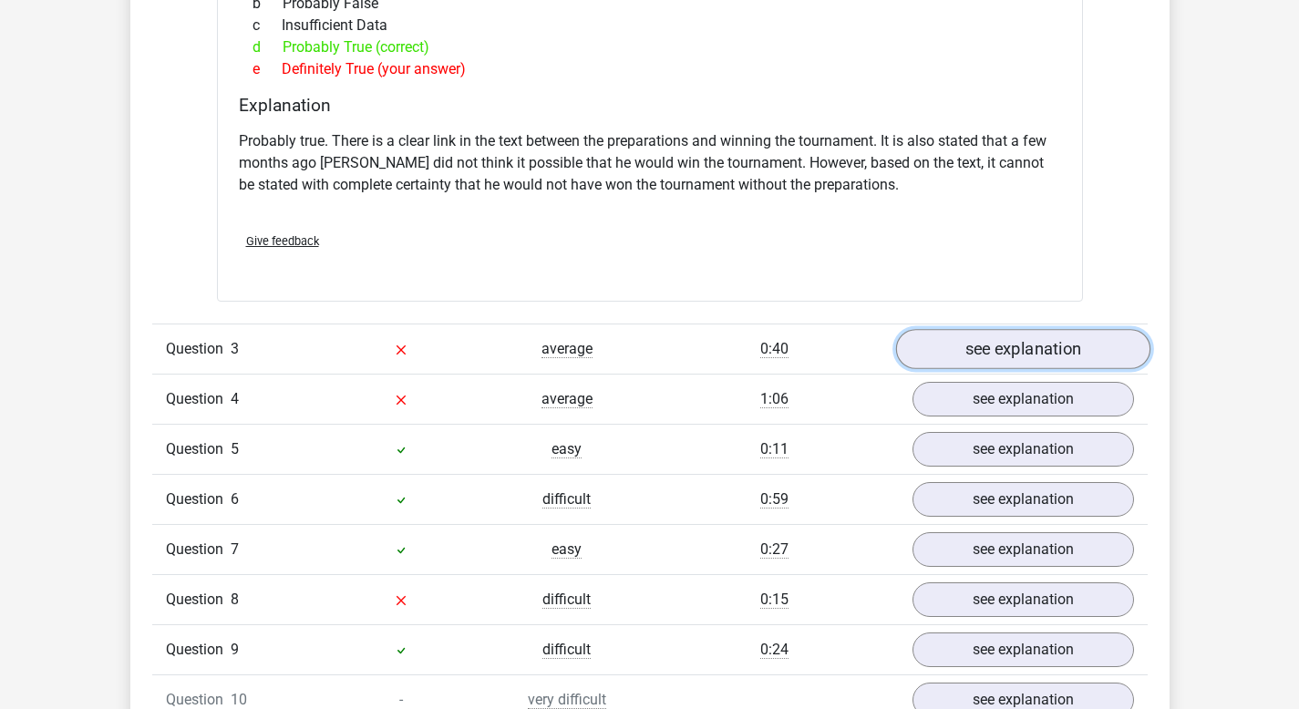
click at [1053, 340] on link "see explanation" at bounding box center [1022, 349] width 254 height 40
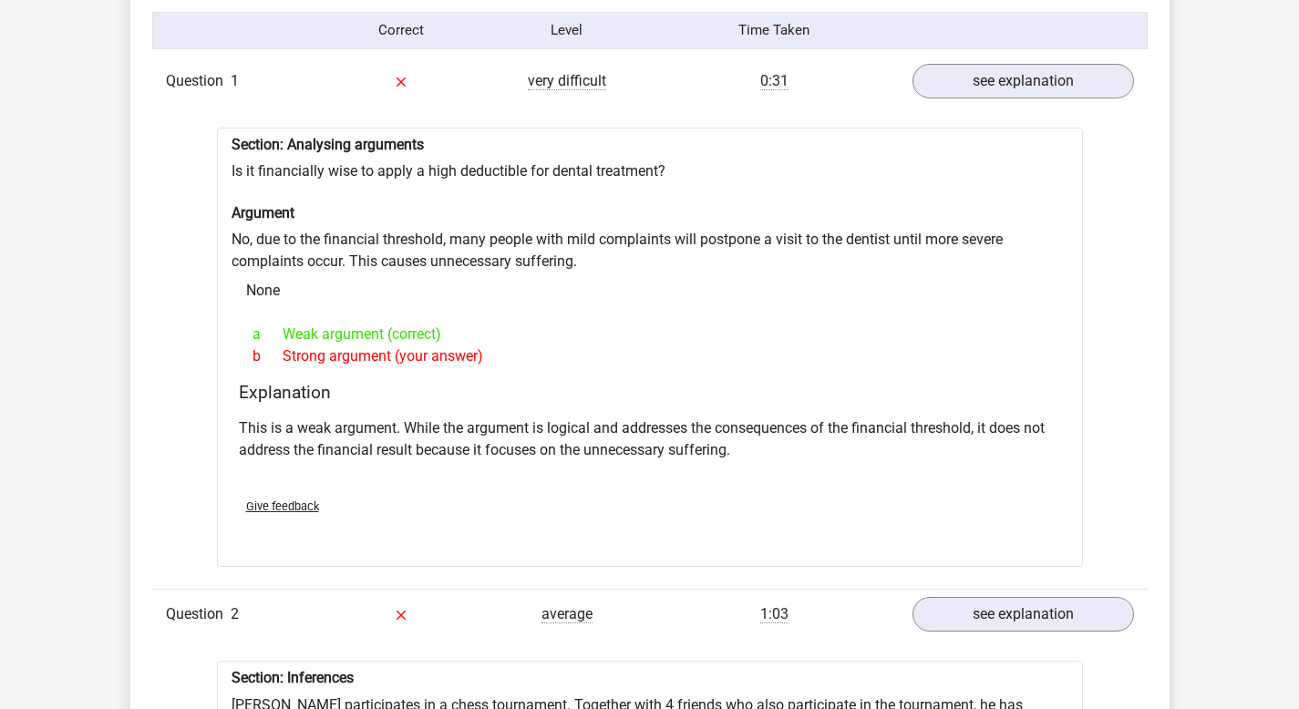
scroll to position [1495, 0]
